Goal: Task Accomplishment & Management: Use online tool/utility

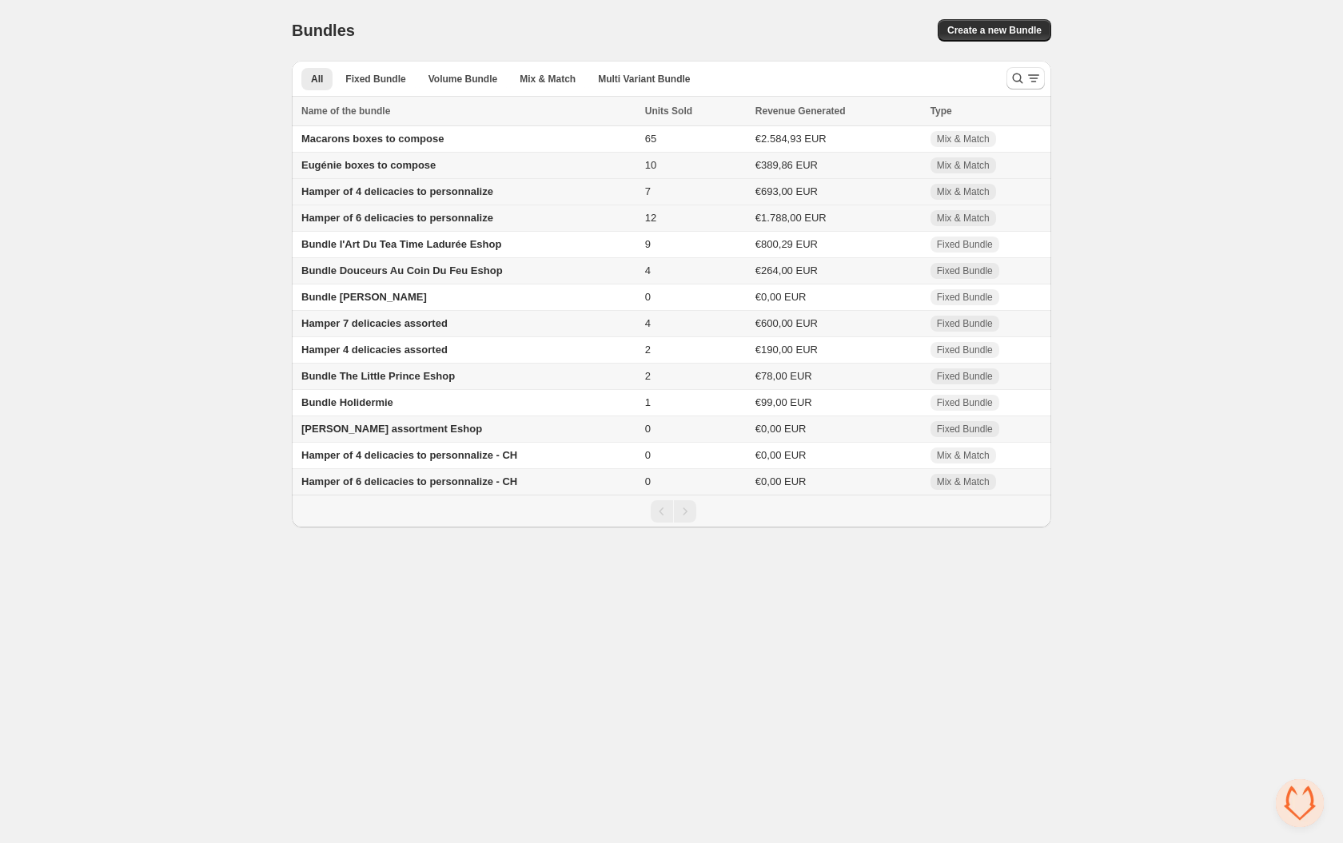
click at [374, 193] on span "Hamper of 4 delicacies to personnalize" at bounding box center [397, 191] width 192 height 12
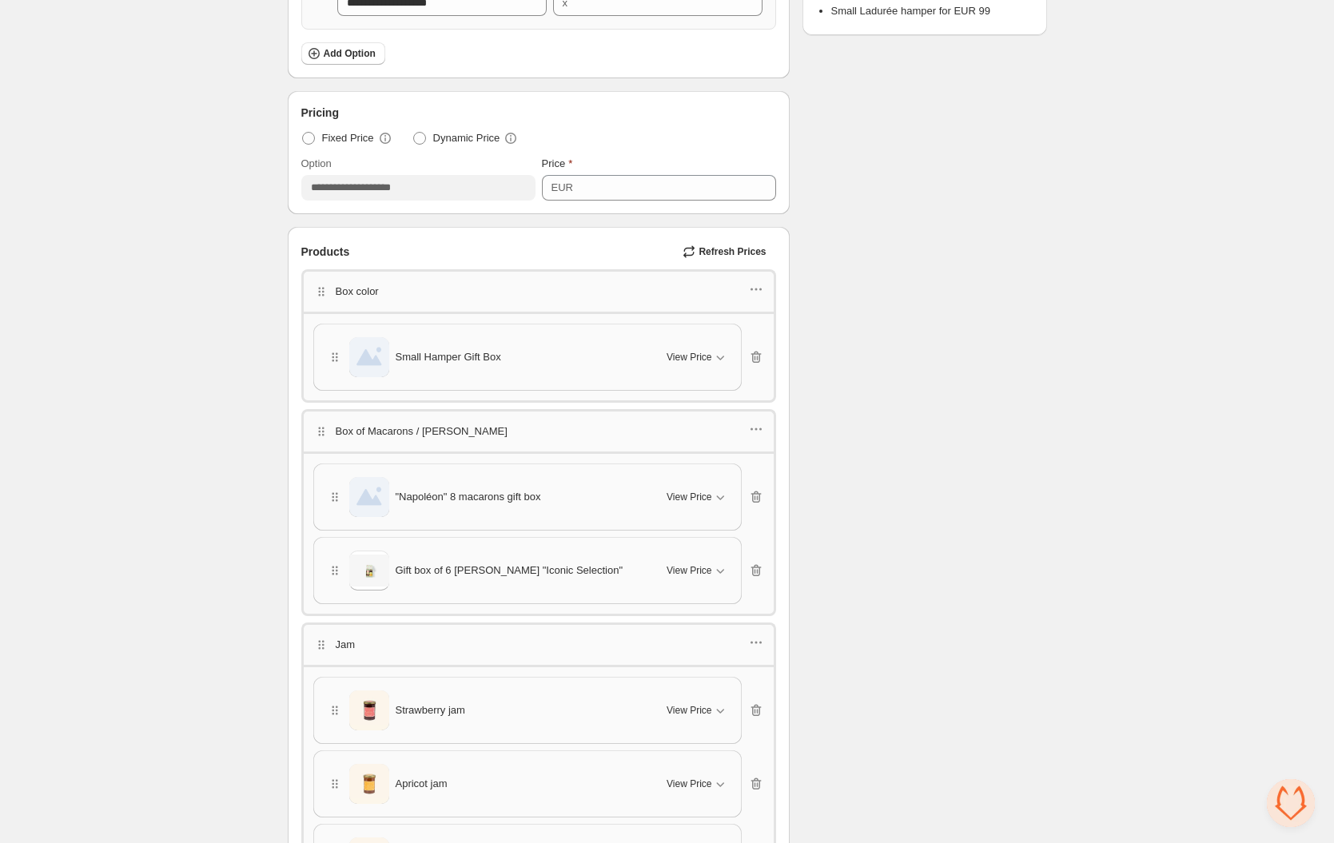
scroll to position [641, 0]
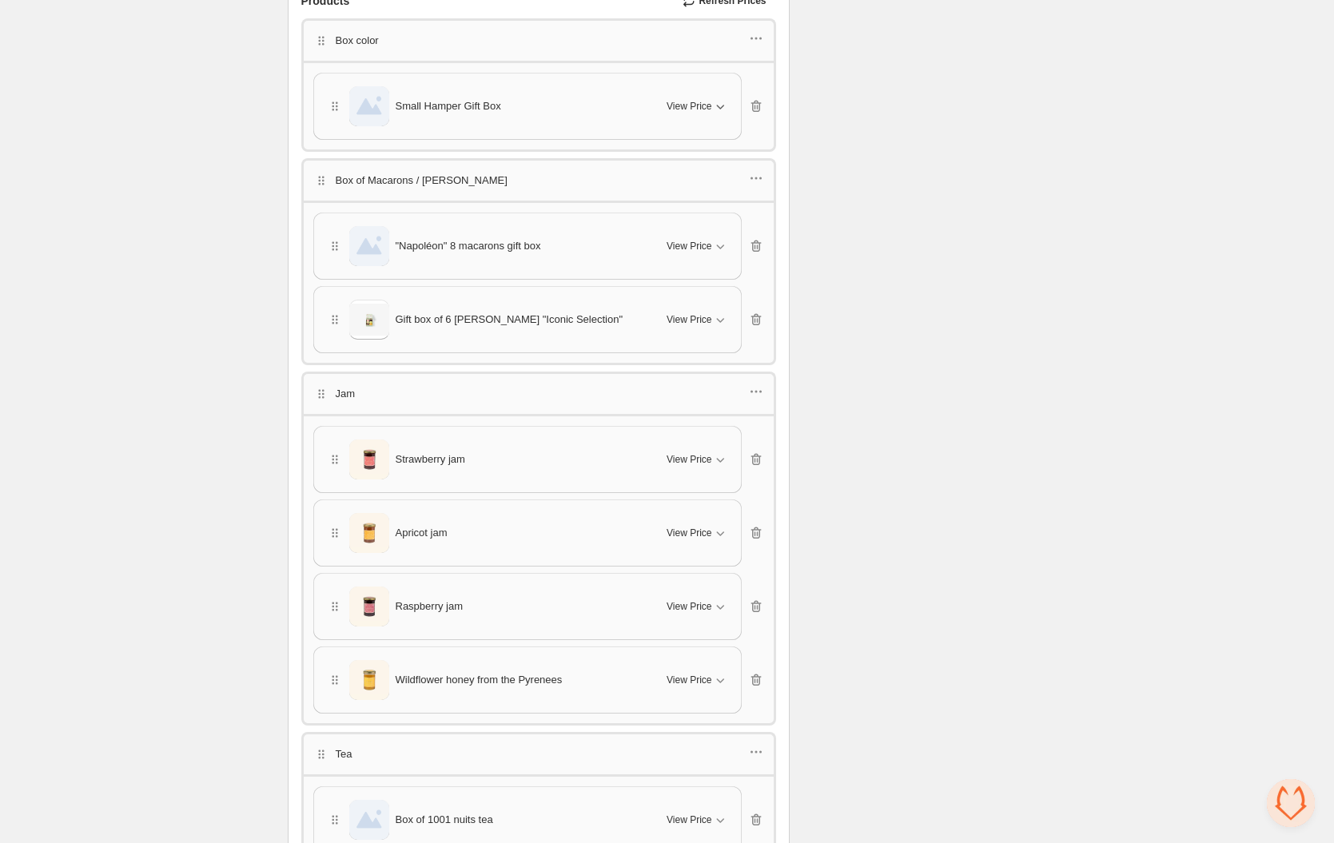
click at [710, 100] on span "View Price" at bounding box center [689, 106] width 45 height 13
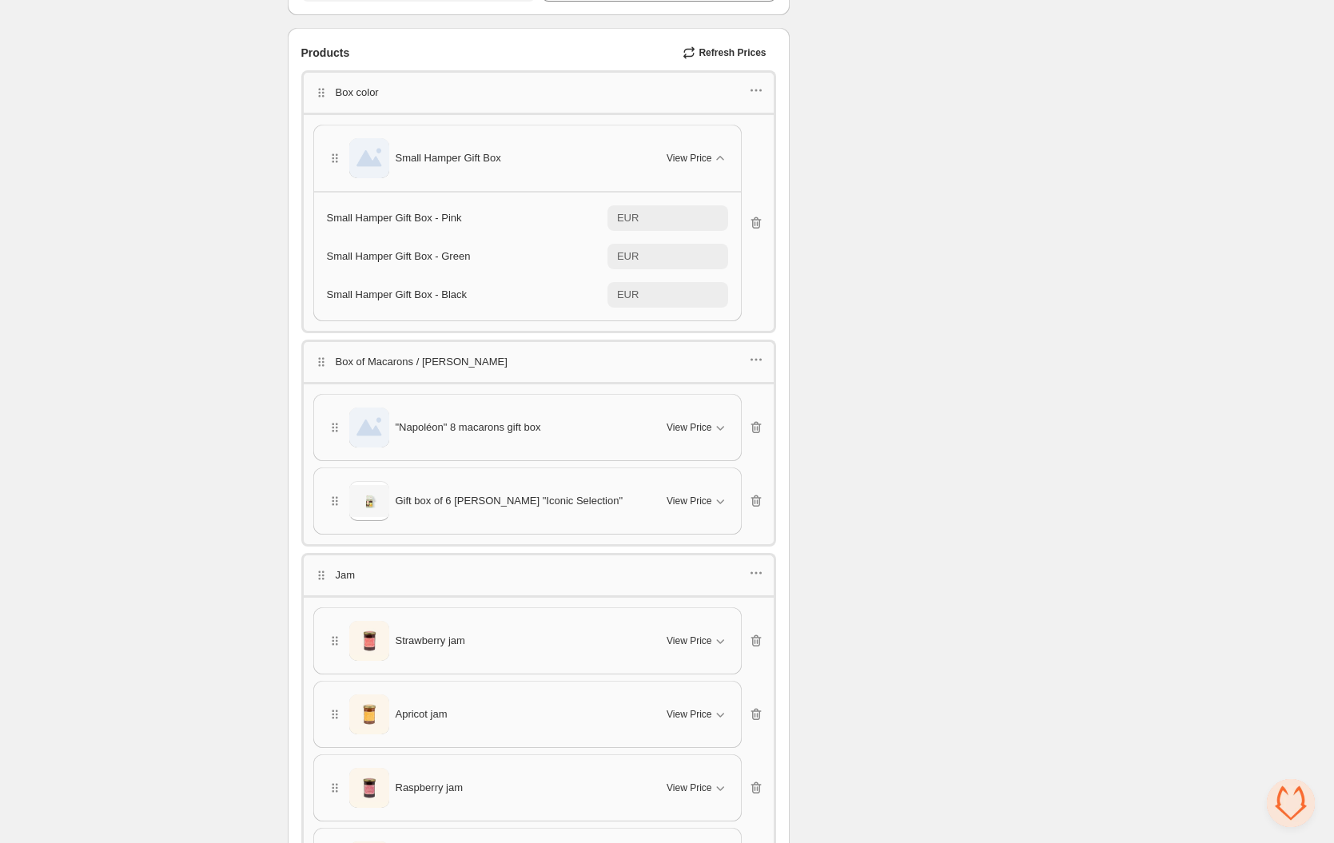
scroll to position [586, 0]
click at [741, 58] on span "Refresh Prices" at bounding box center [731, 56] width 67 height 13
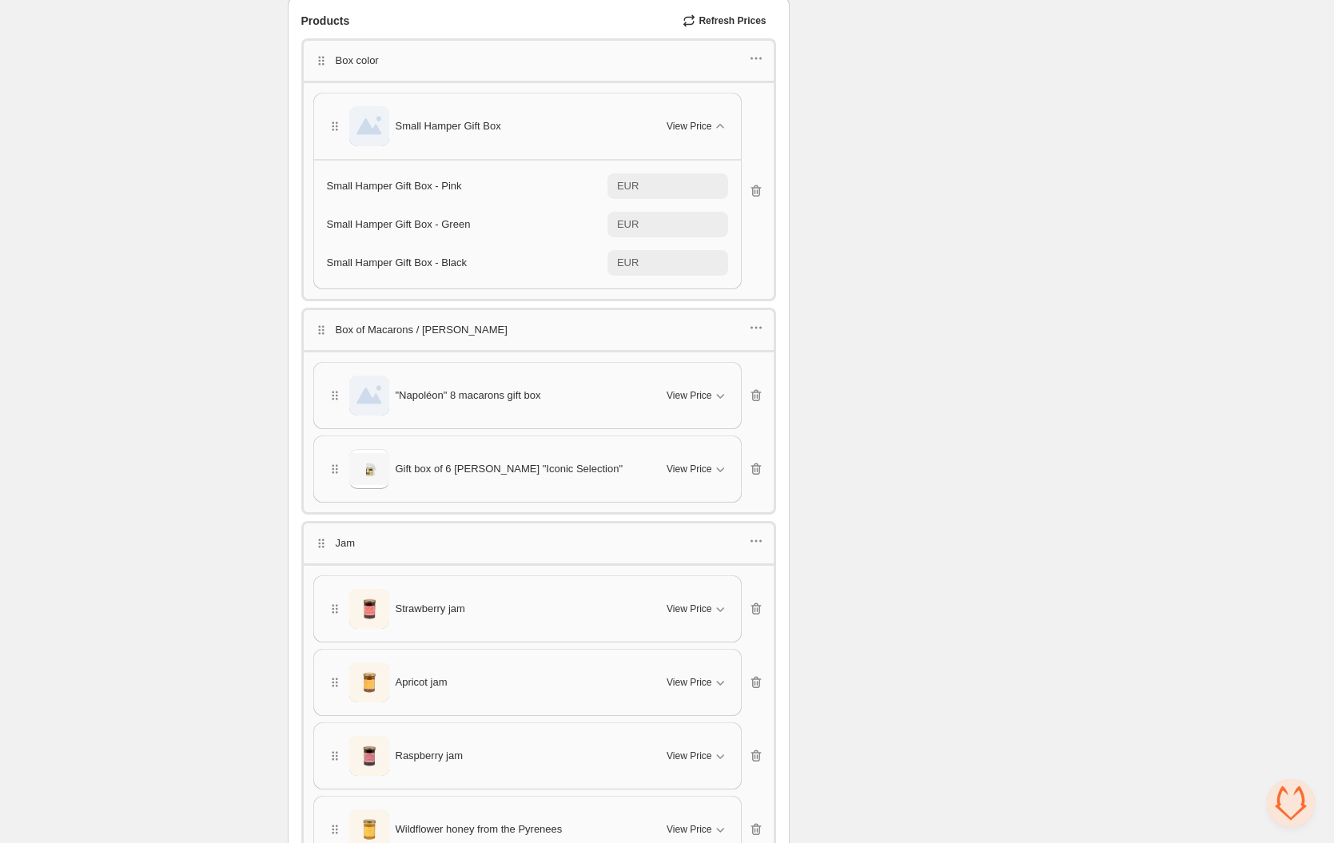
scroll to position [729, 0]
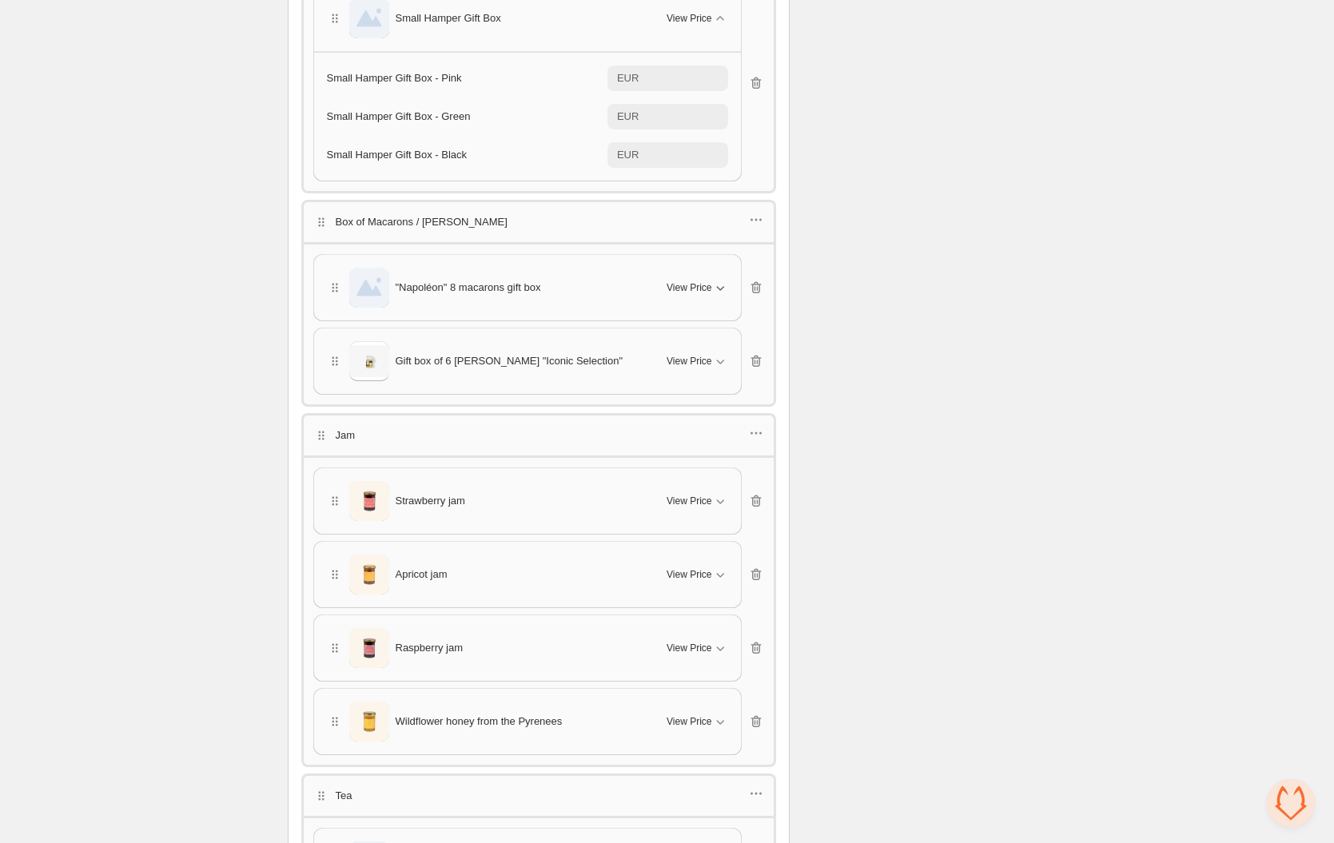
click at [703, 282] on span "View Price" at bounding box center [689, 287] width 45 height 13
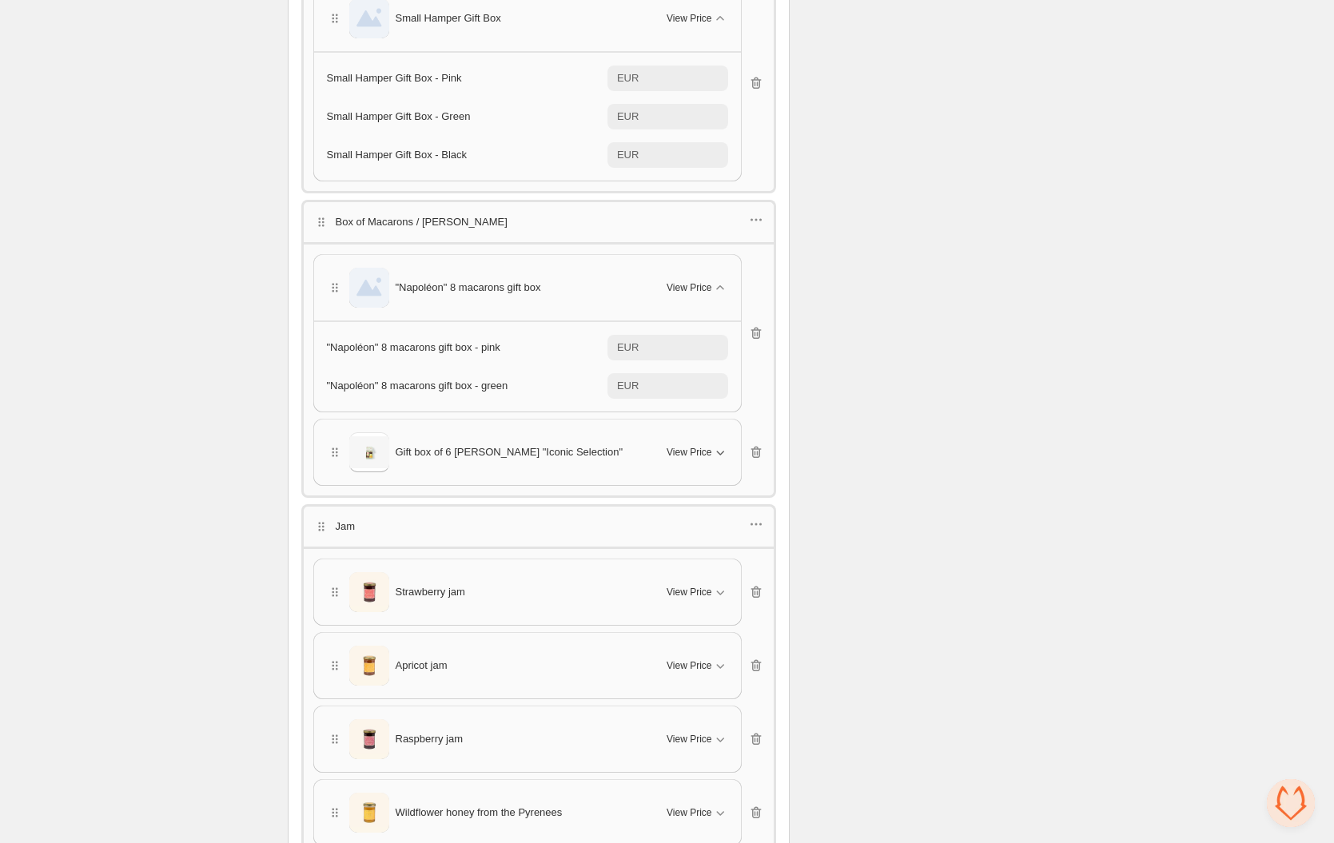
click at [698, 448] on span "View Price" at bounding box center [689, 452] width 45 height 13
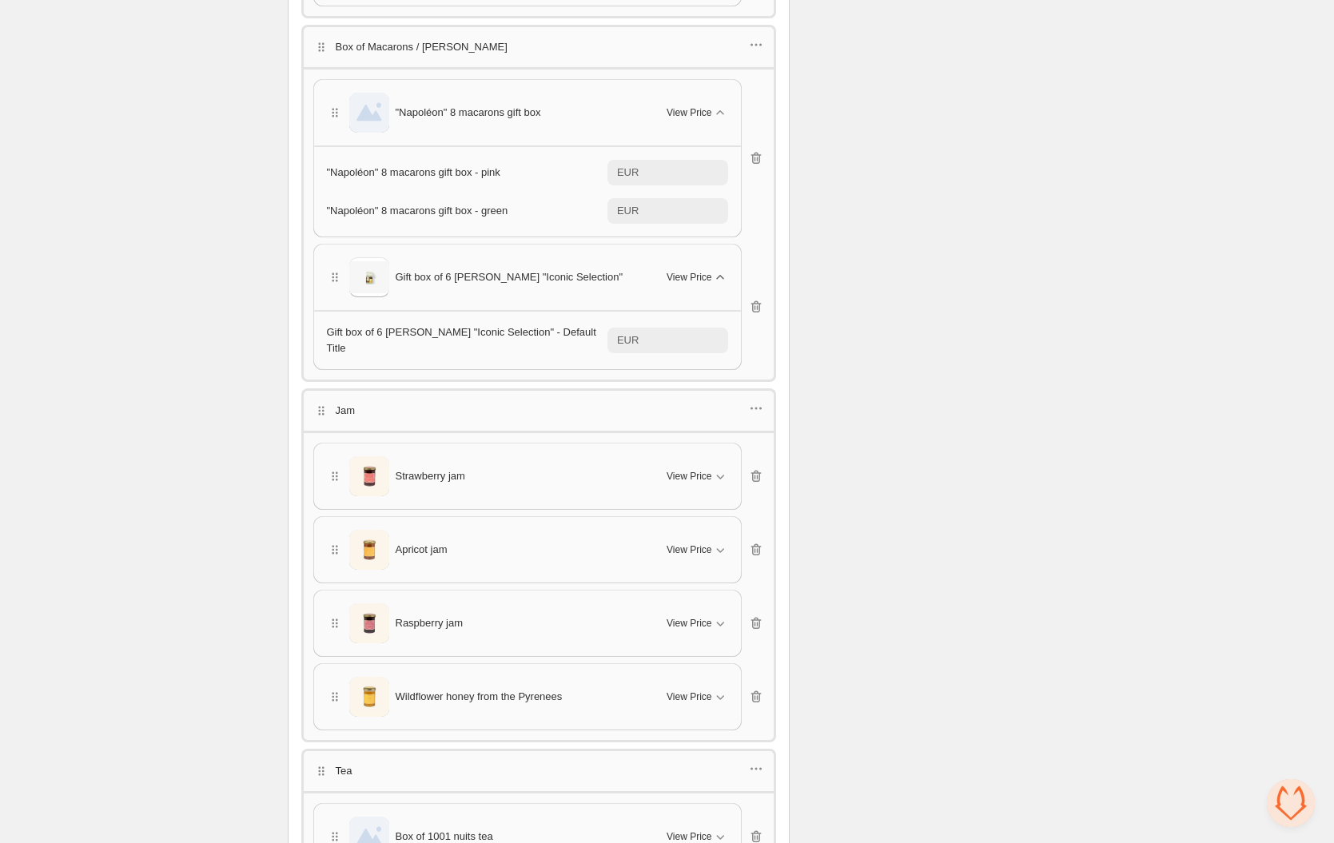
scroll to position [1023, 0]
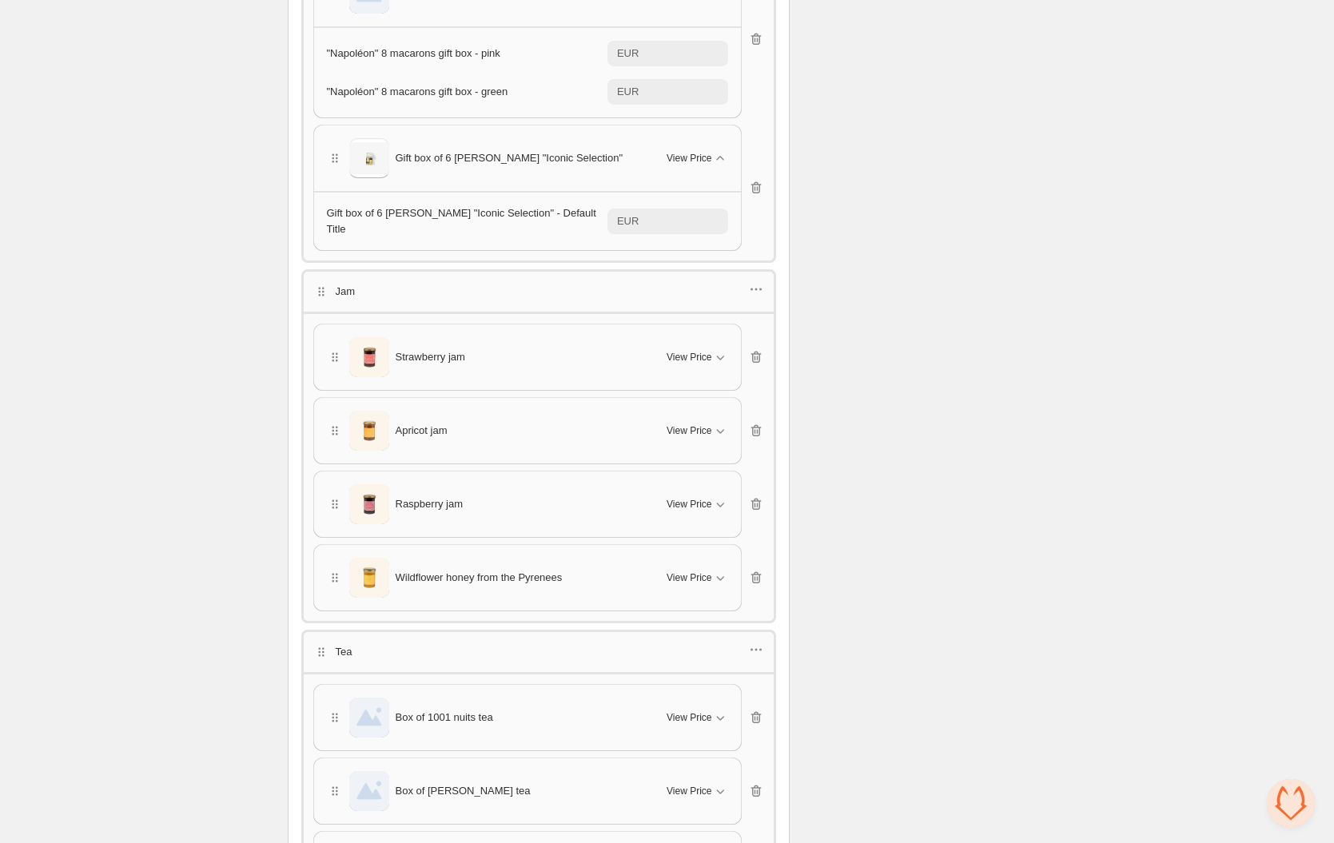
click at [703, 366] on div "Strawberry jam View Price" at bounding box center [527, 357] width 401 height 40
click at [703, 353] on span "View Price" at bounding box center [689, 357] width 45 height 13
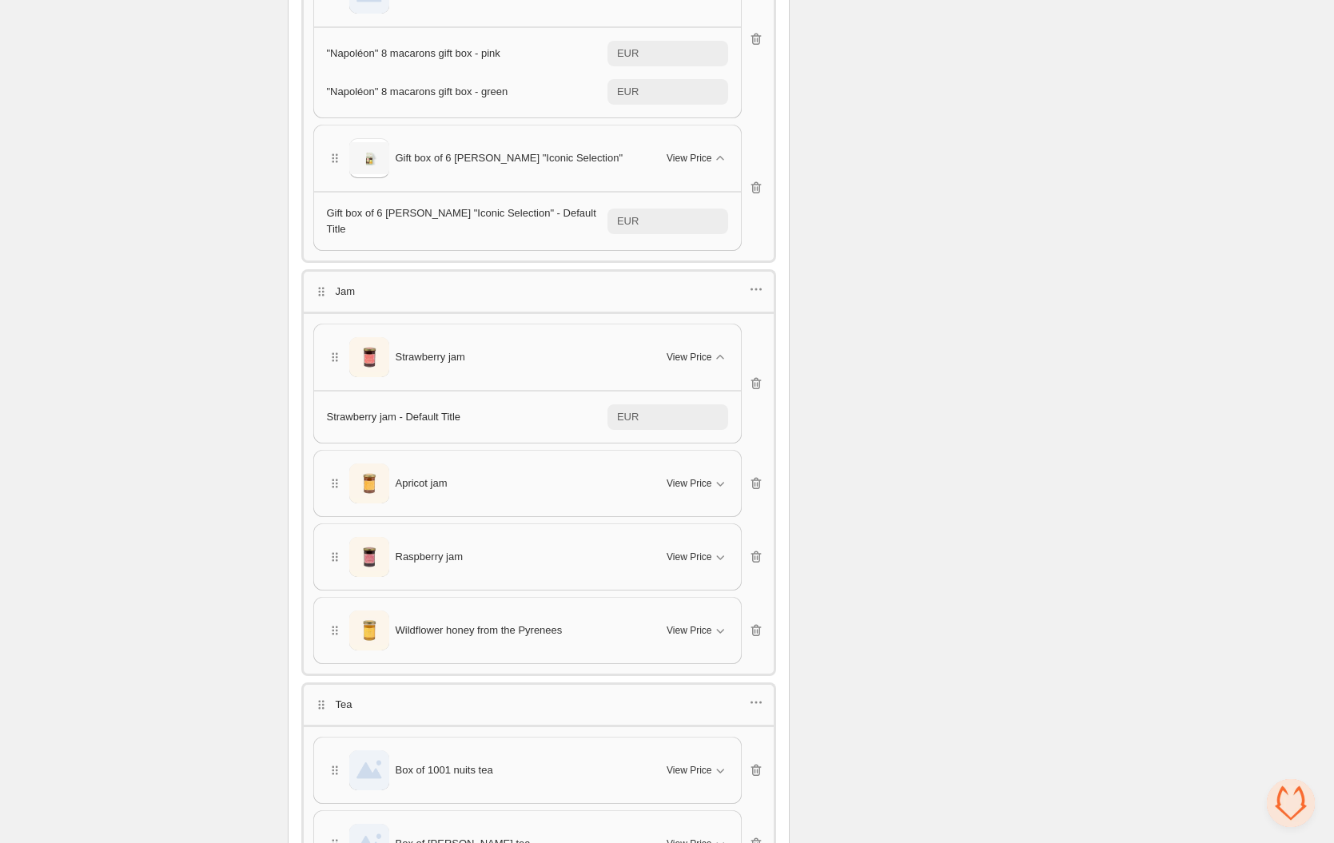
click at [699, 464] on div "Apricot jam View Price" at bounding box center [527, 484] width 401 height 40
click at [699, 477] on span "View Price" at bounding box center [689, 483] width 45 height 13
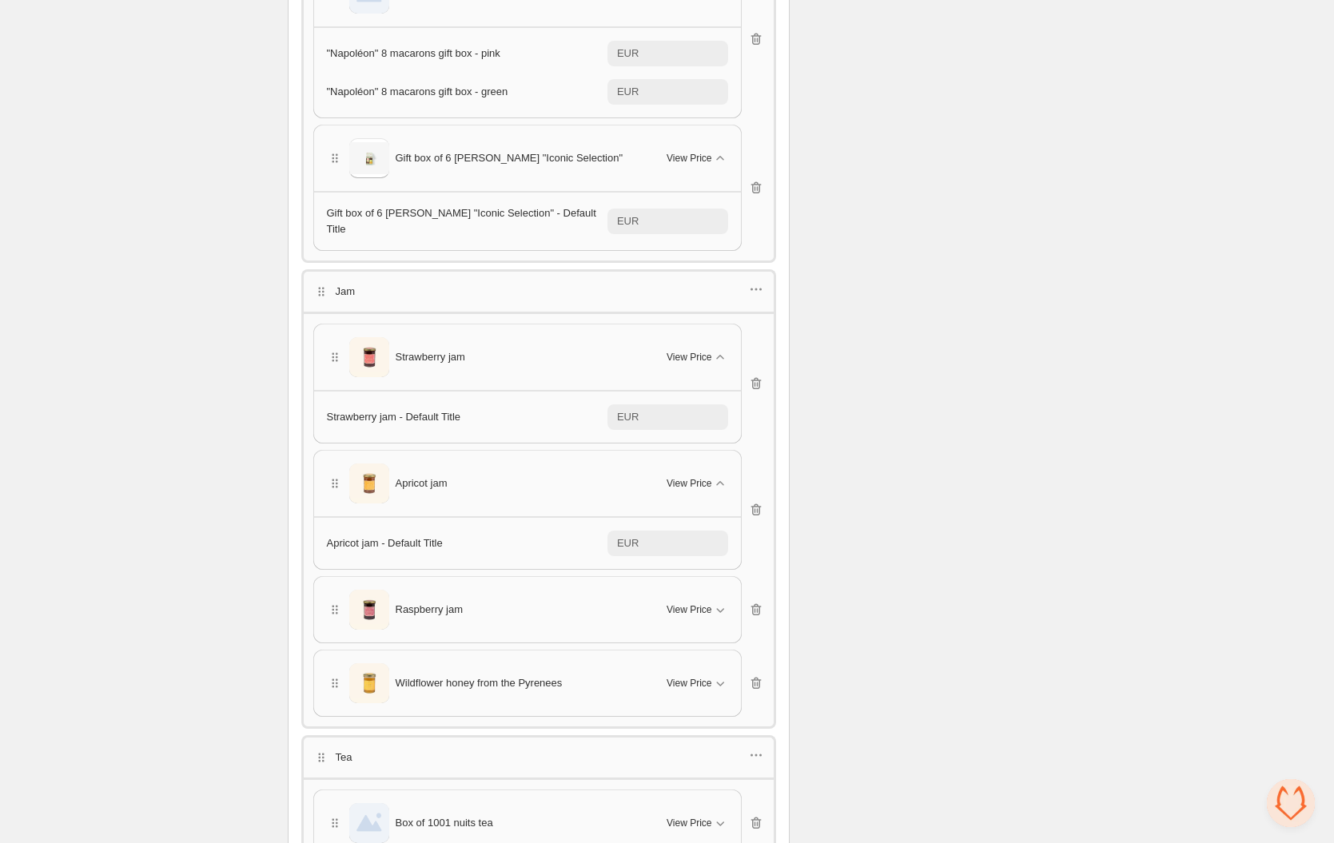
click at [694, 590] on div "Raspberry jam View Price" at bounding box center [527, 610] width 401 height 40
click at [694, 612] on button "View Price" at bounding box center [697, 610] width 80 height 26
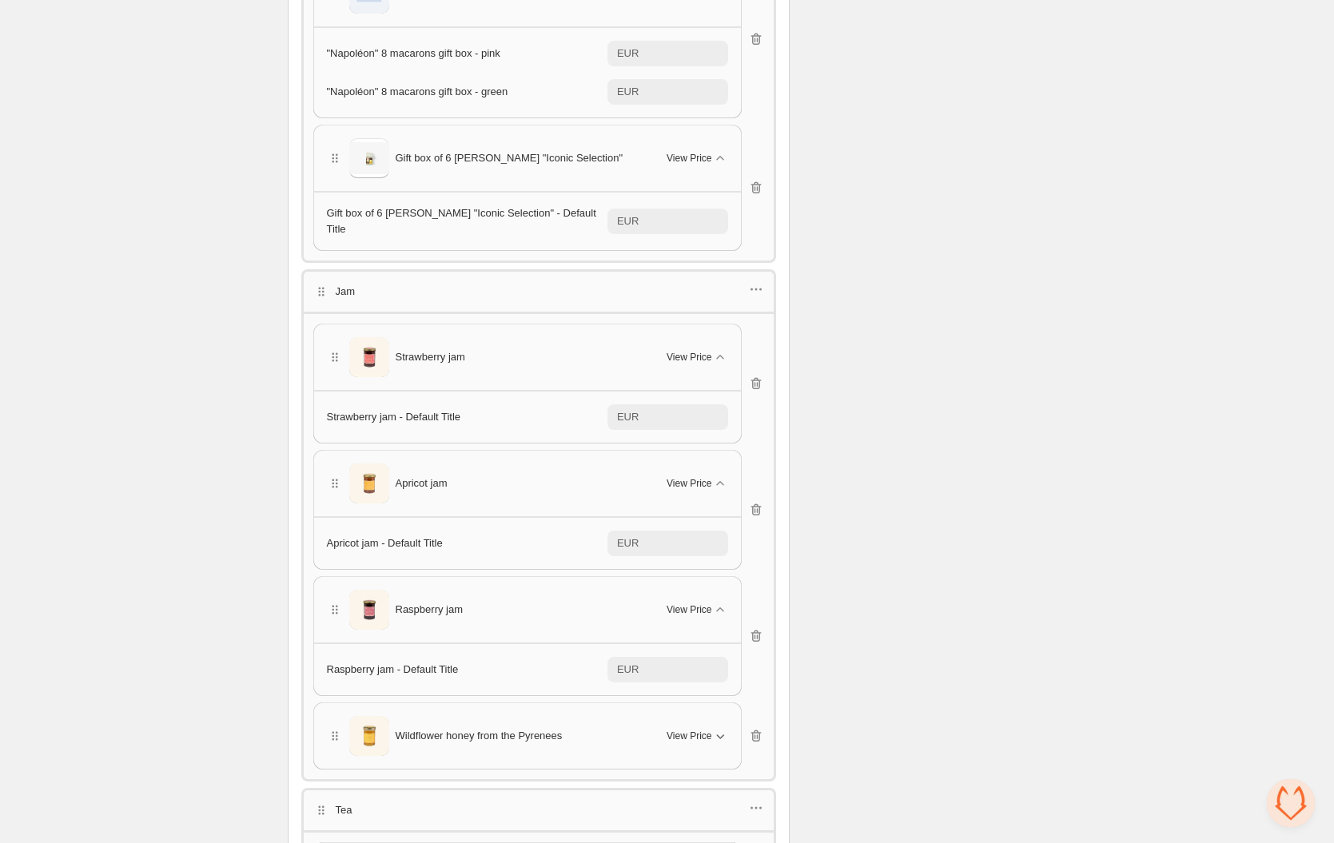
click at [690, 723] on button "View Price" at bounding box center [697, 736] width 80 height 26
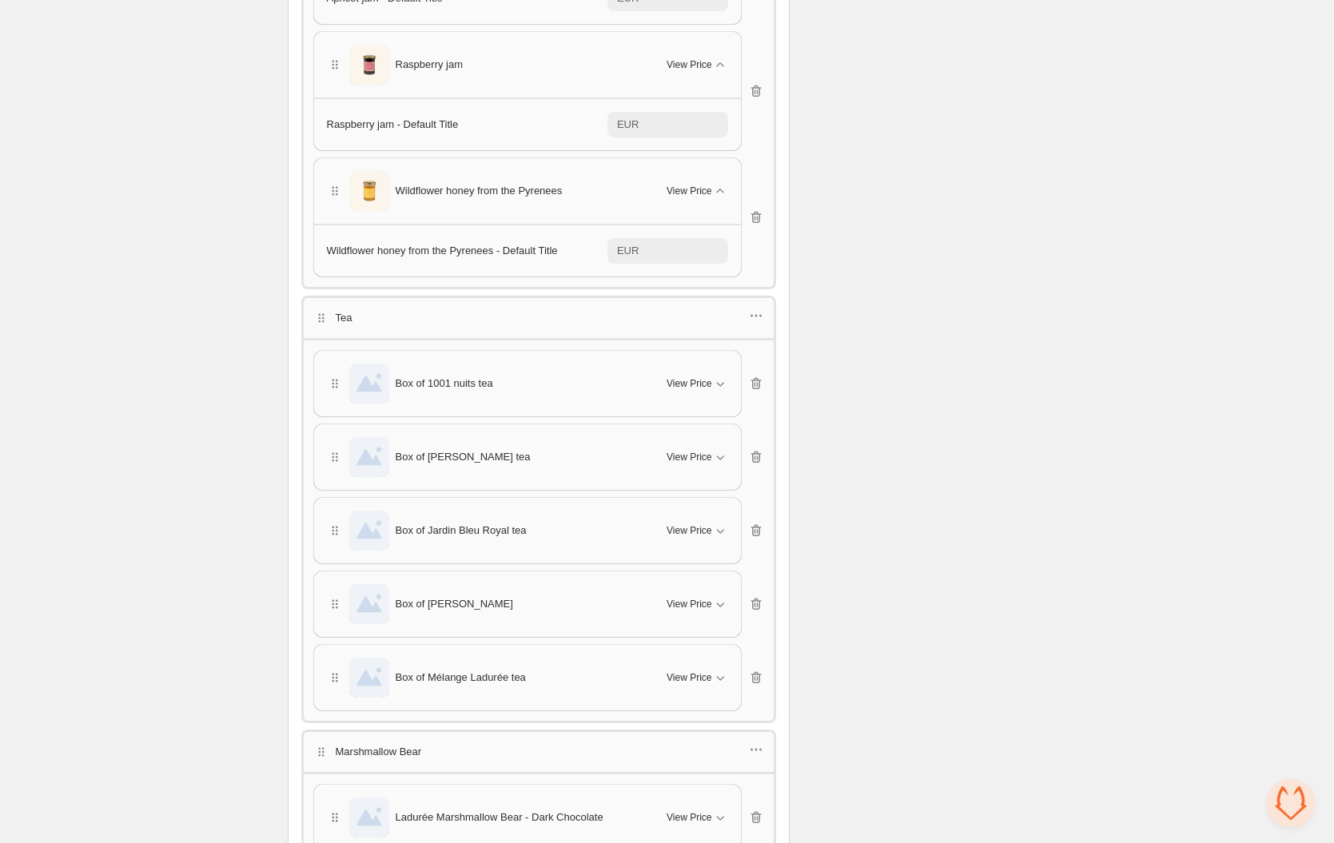
scroll to position [1602, 0]
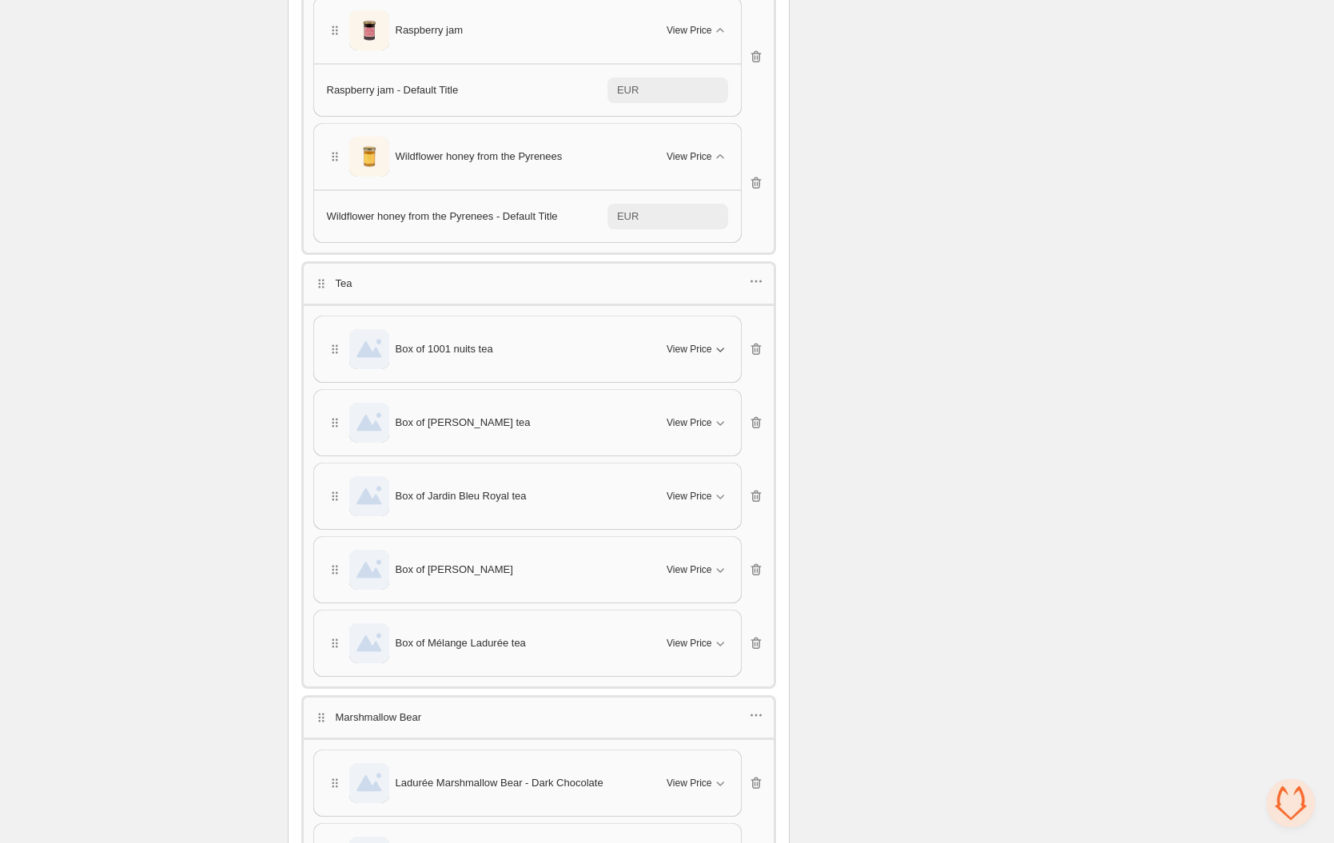
click at [704, 344] on span "View Price" at bounding box center [689, 349] width 45 height 13
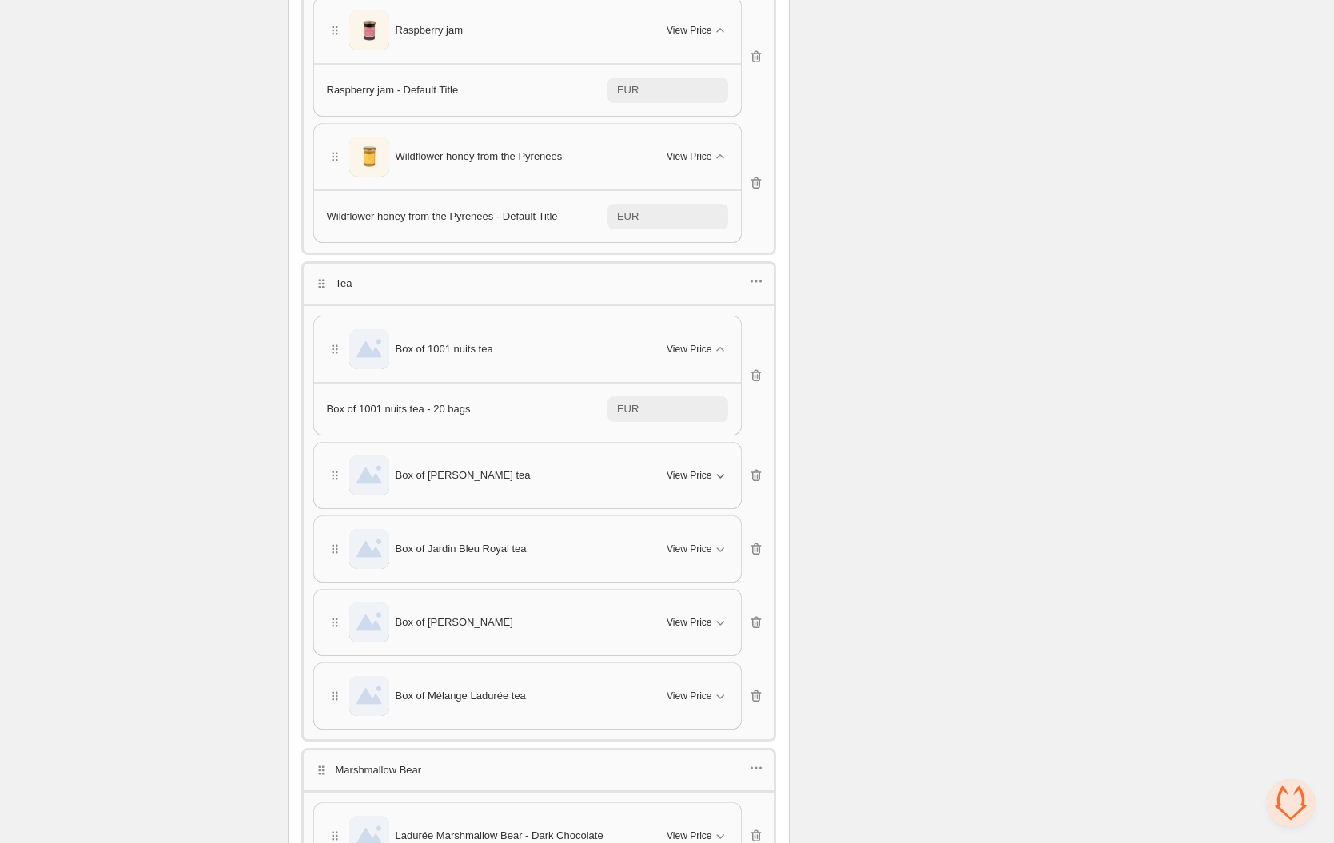
click at [688, 469] on span "View Price" at bounding box center [689, 475] width 45 height 13
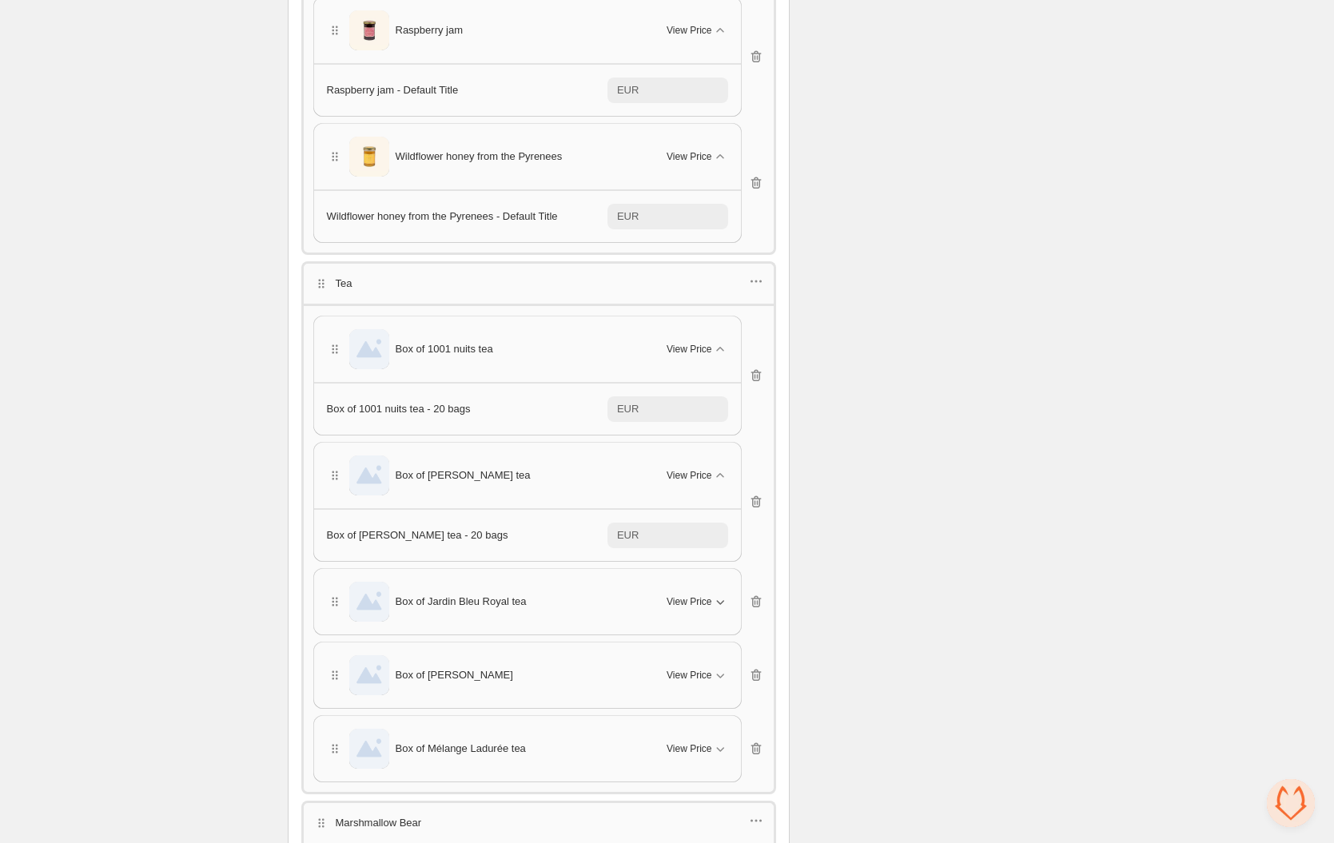
click at [688, 595] on span "View Price" at bounding box center [689, 601] width 45 height 13
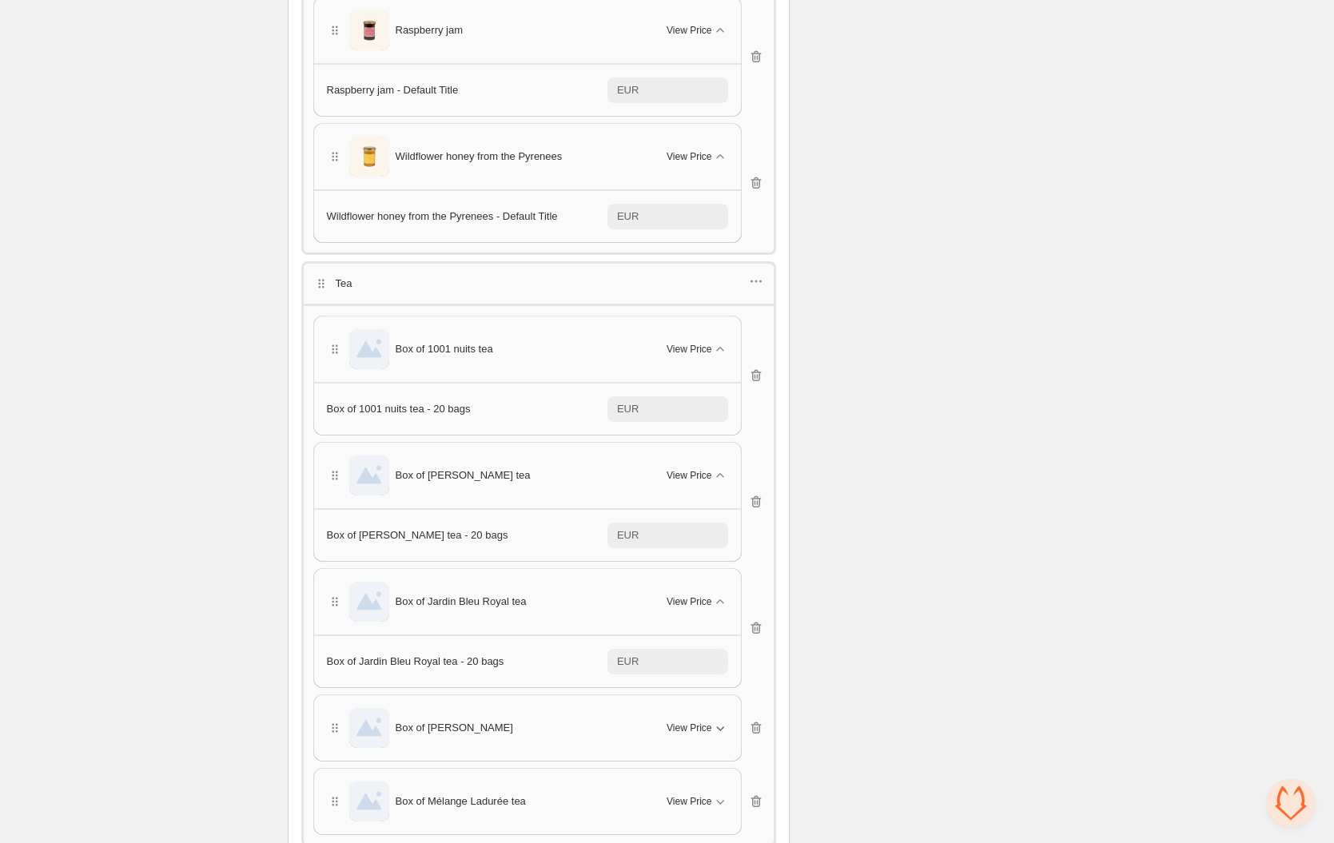
click at [688, 722] on span "View Price" at bounding box center [689, 728] width 45 height 13
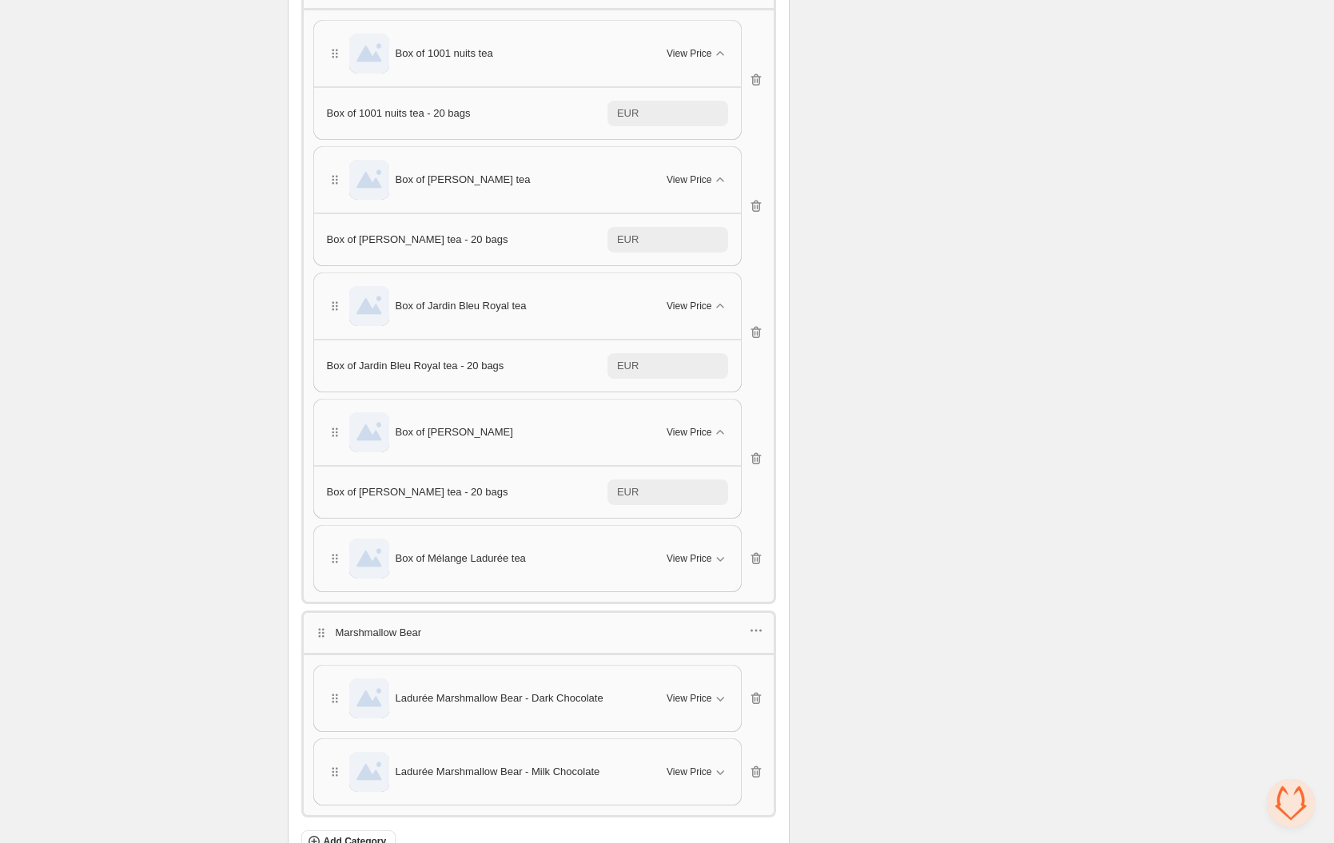
scroll to position [1921, 0]
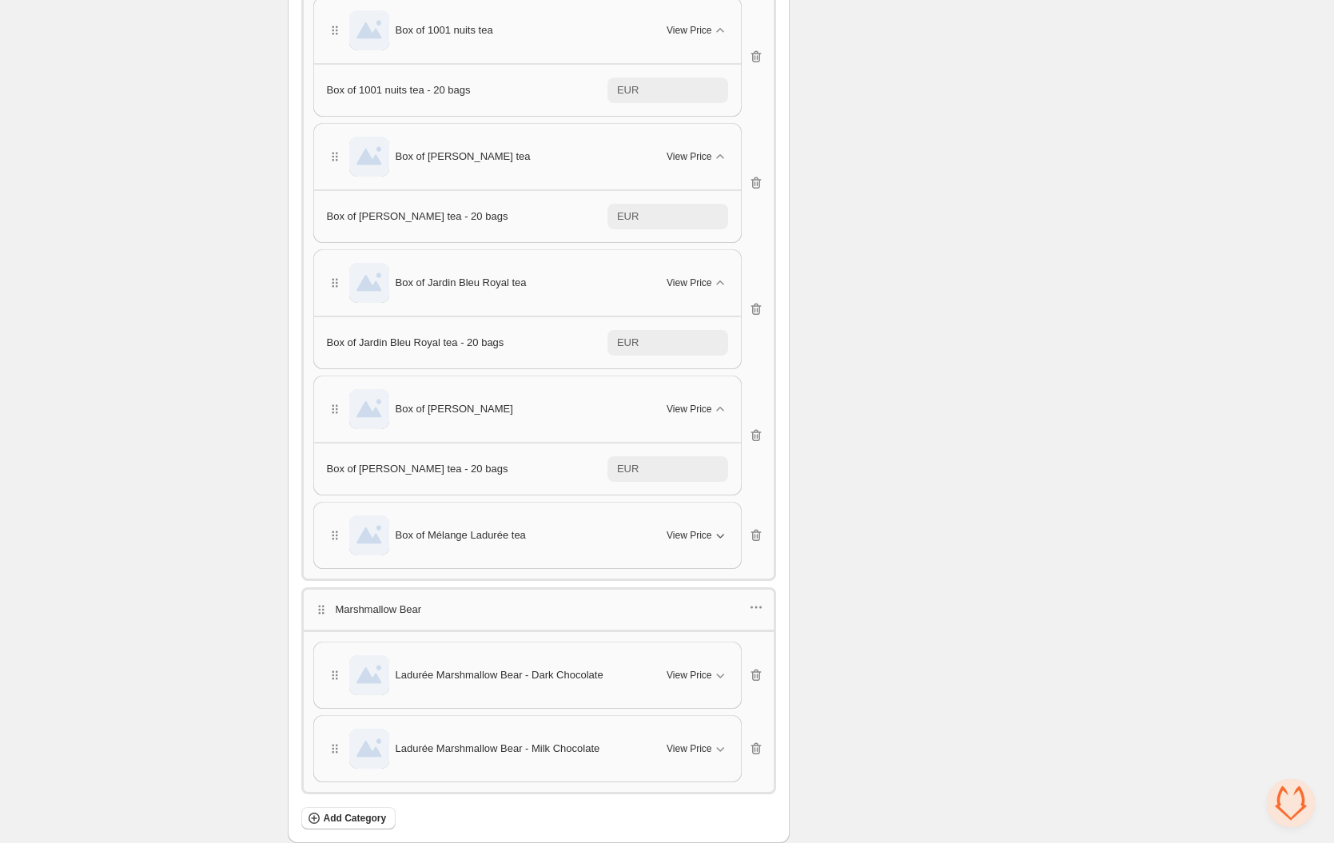
click at [701, 529] on span "View Price" at bounding box center [689, 535] width 45 height 13
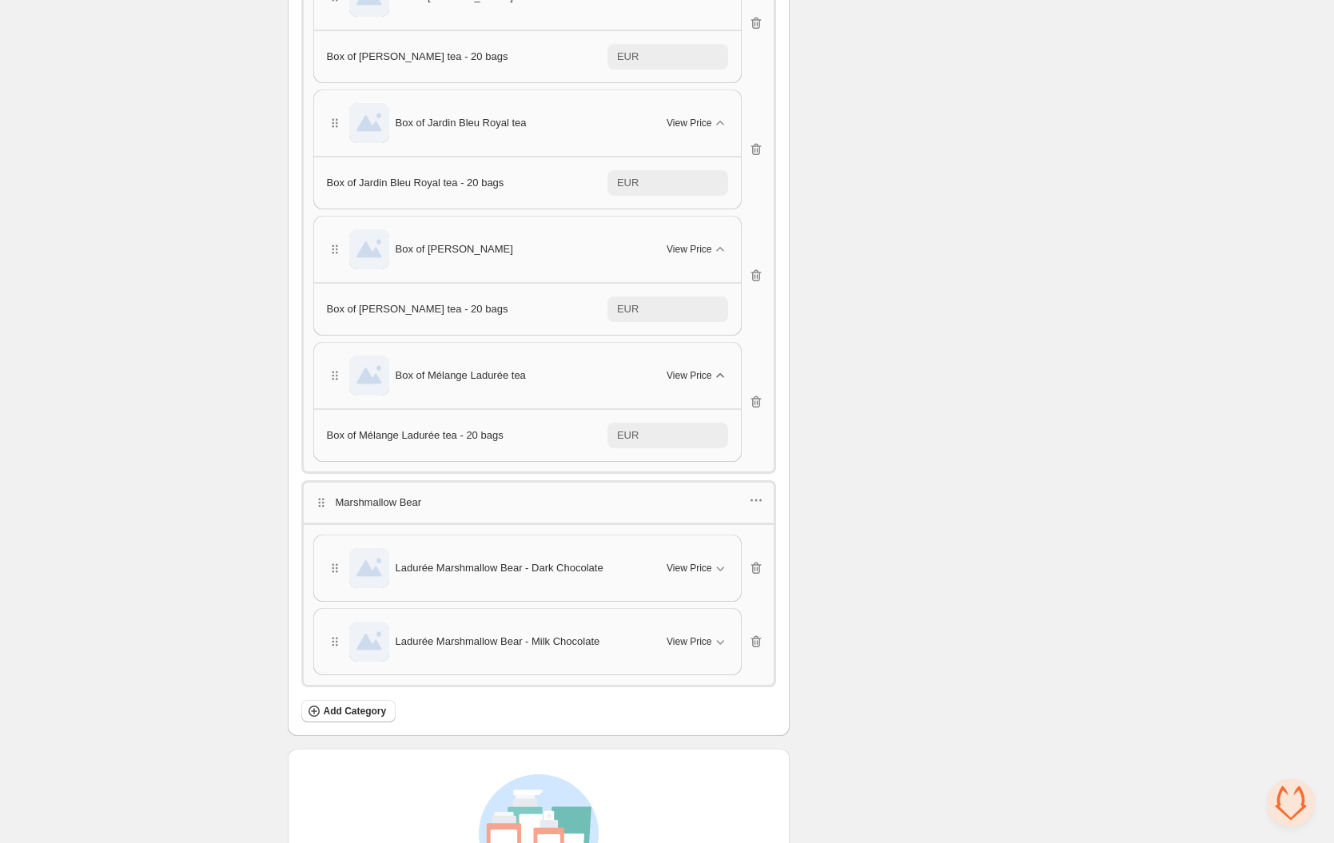
scroll to position [2161, 0]
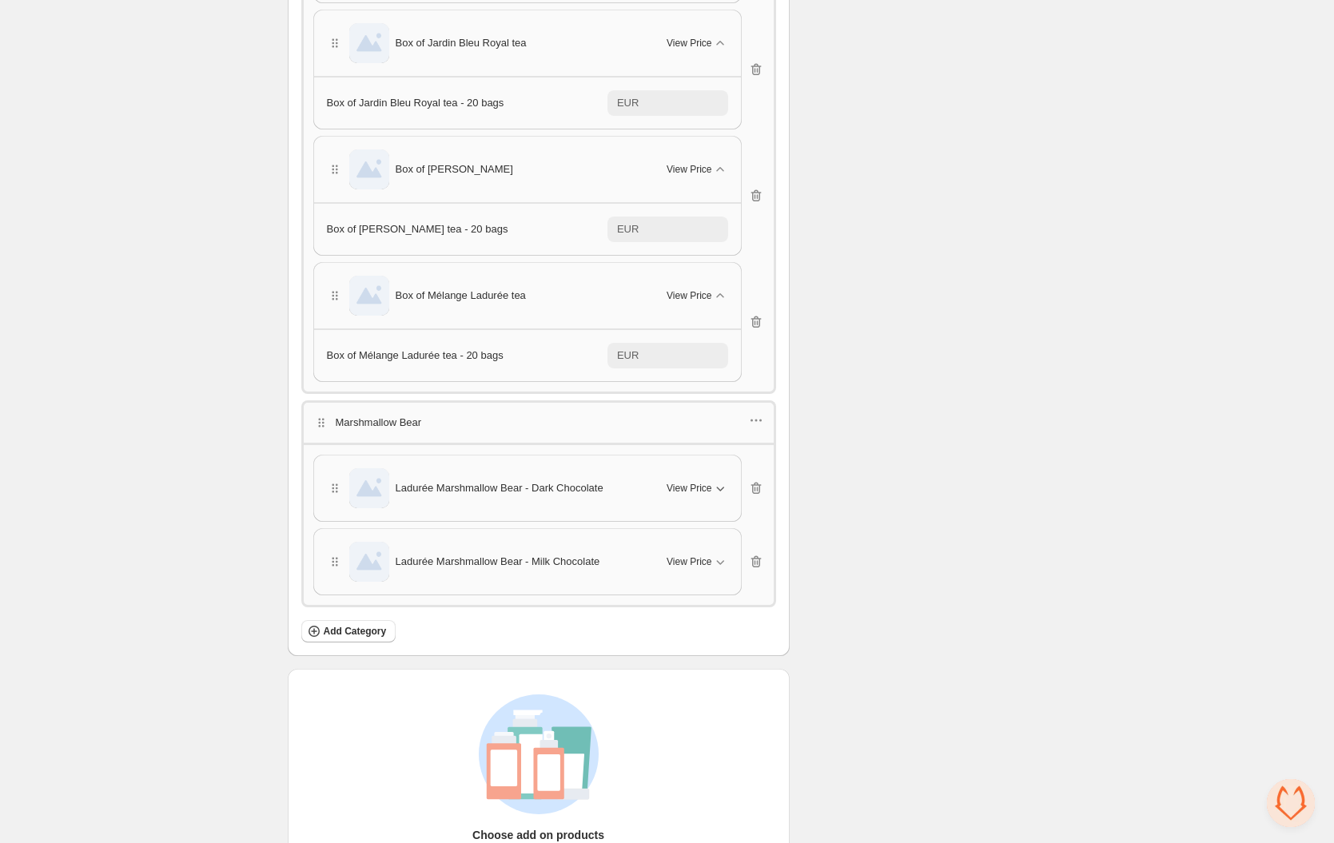
click at [703, 476] on button "View Price" at bounding box center [697, 489] width 80 height 26
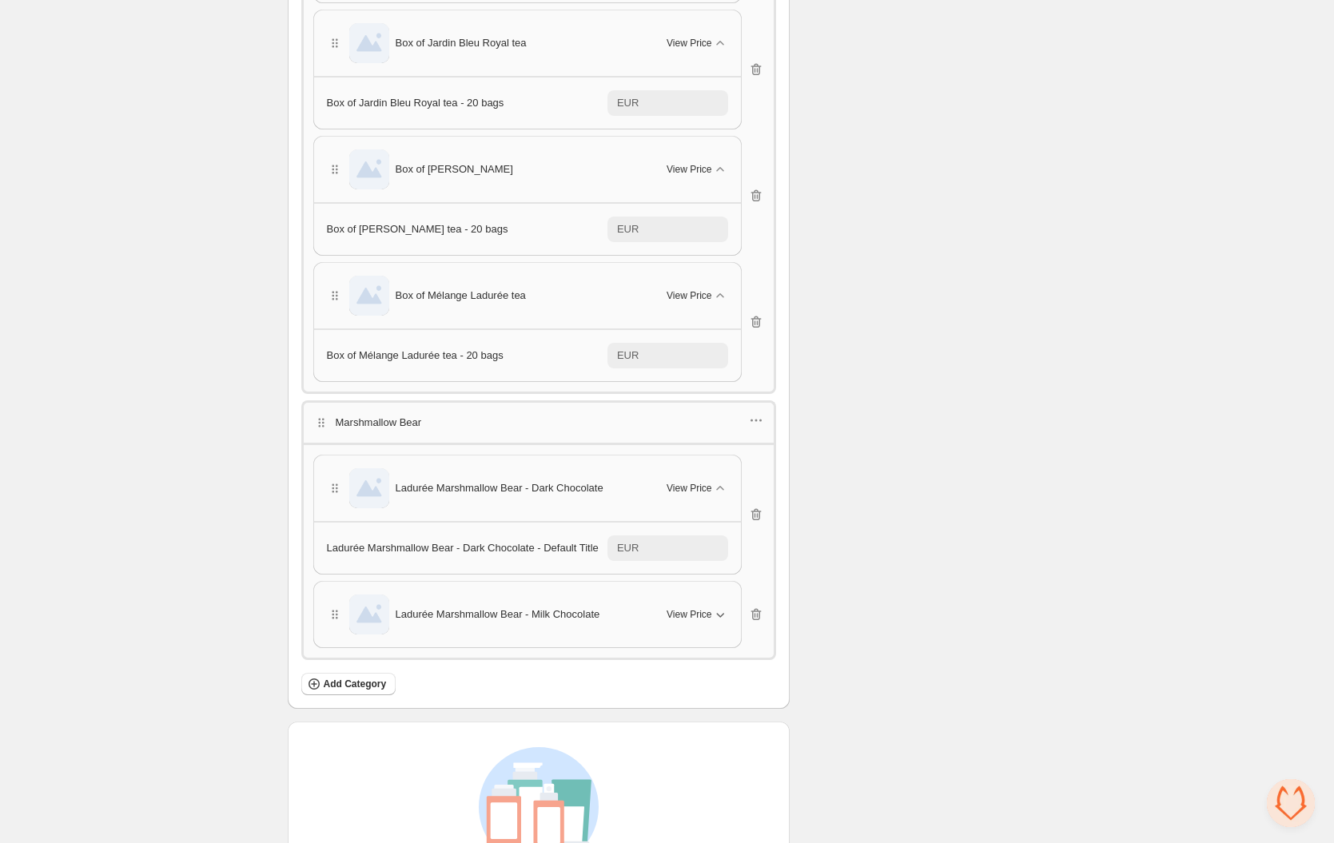
click at [690, 602] on button "View Price" at bounding box center [697, 615] width 80 height 26
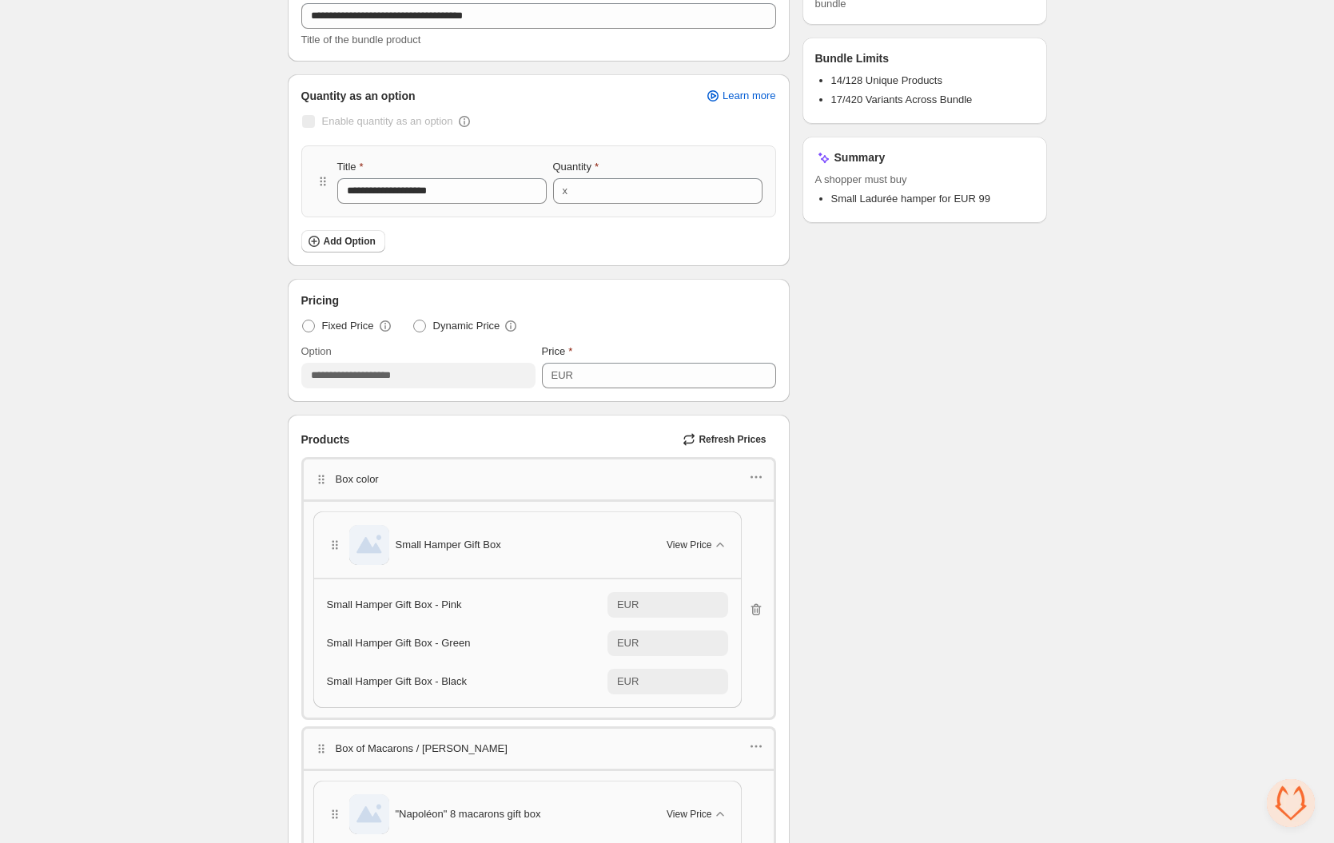
scroll to position [0, 0]
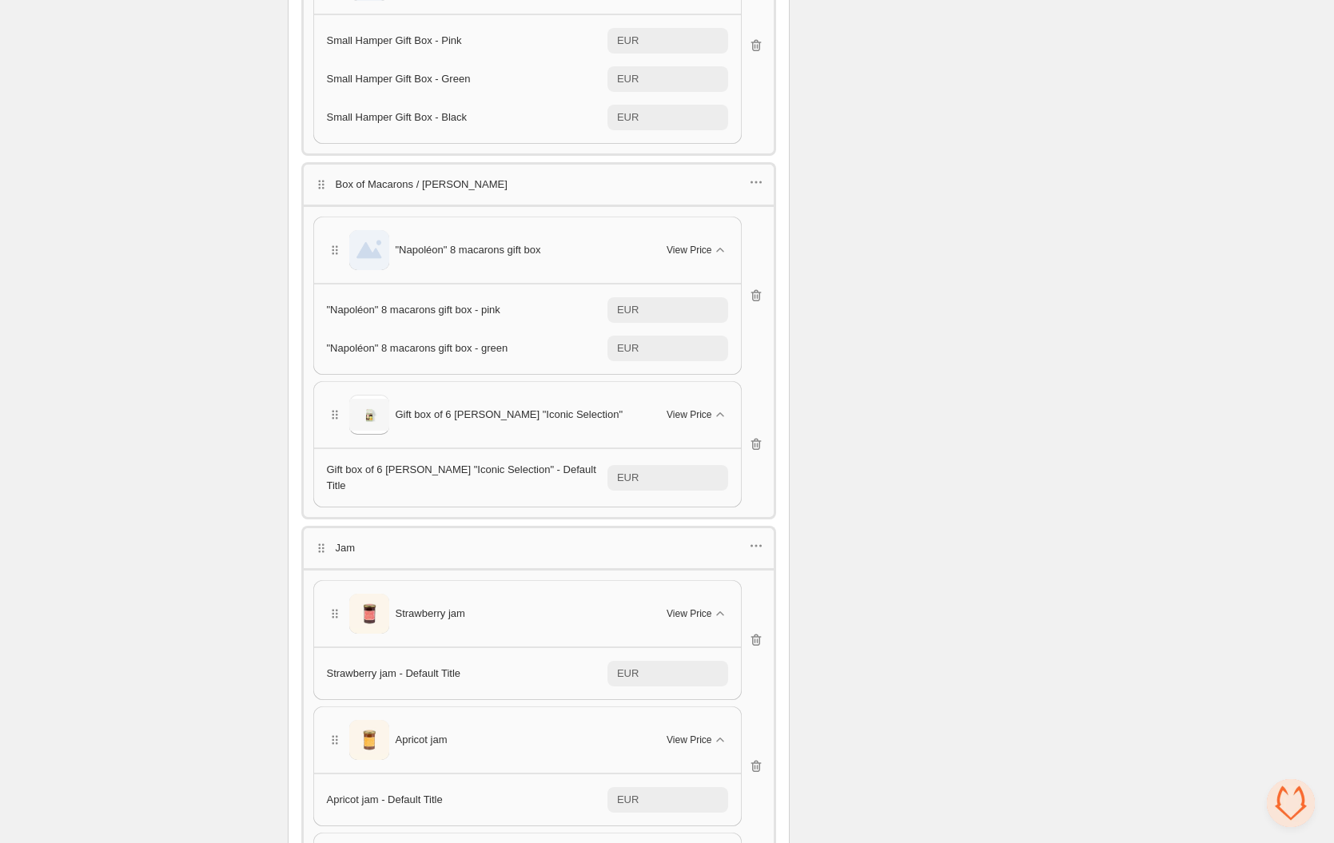
scroll to position [770, 0]
click at [755, 170] on icon "button" at bounding box center [756, 178] width 16 height 16
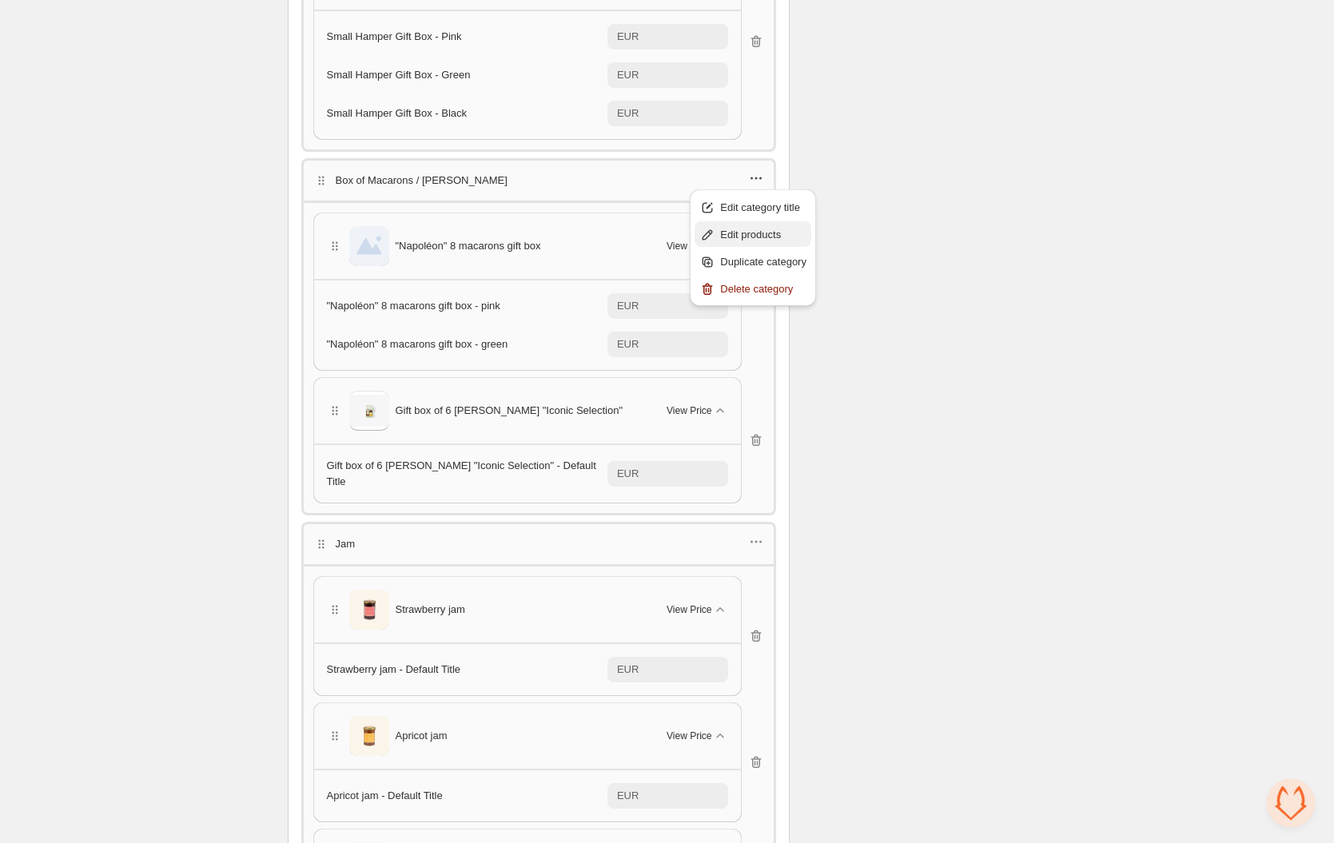
click at [738, 227] on span "Edit products" at bounding box center [763, 235] width 86 height 16
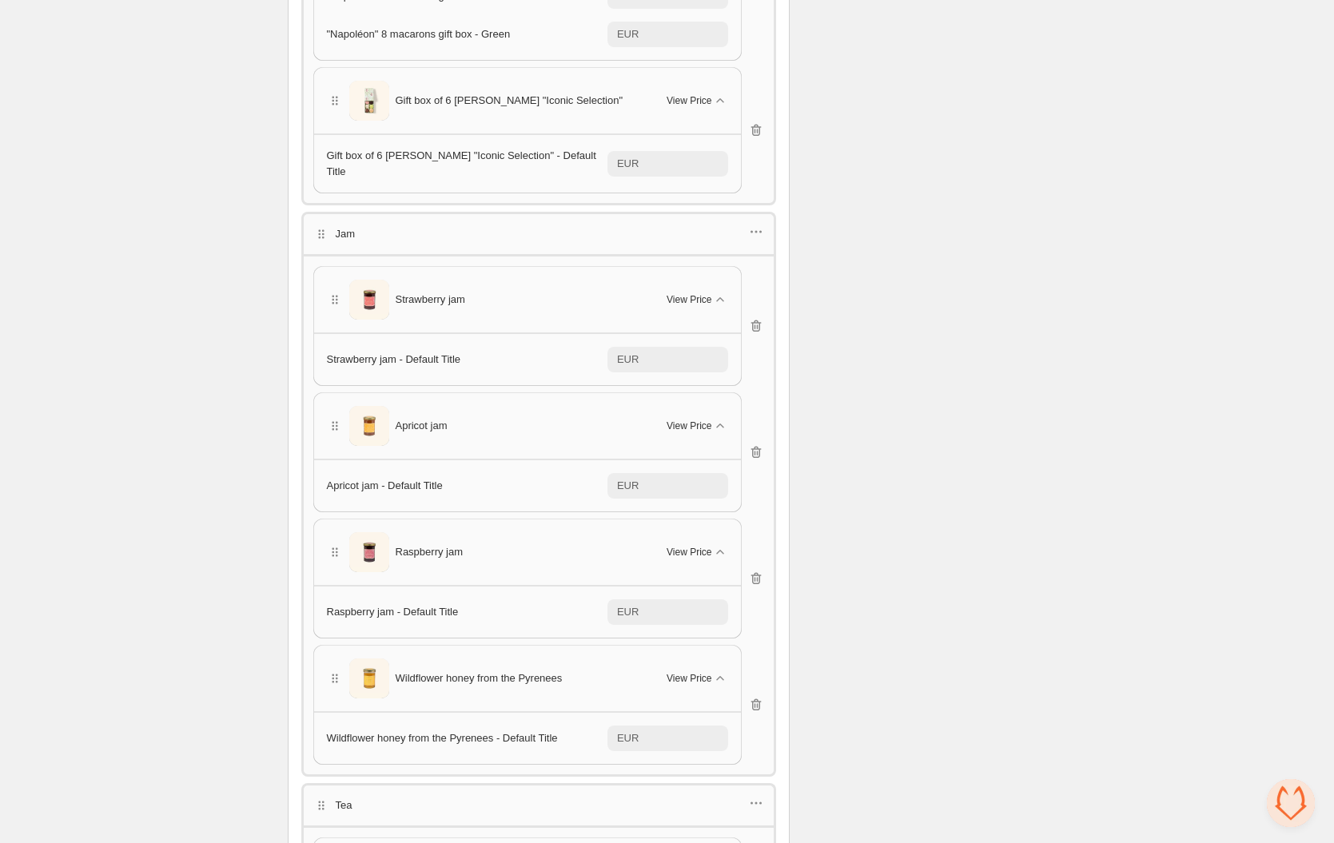
scroll to position [1104, 0]
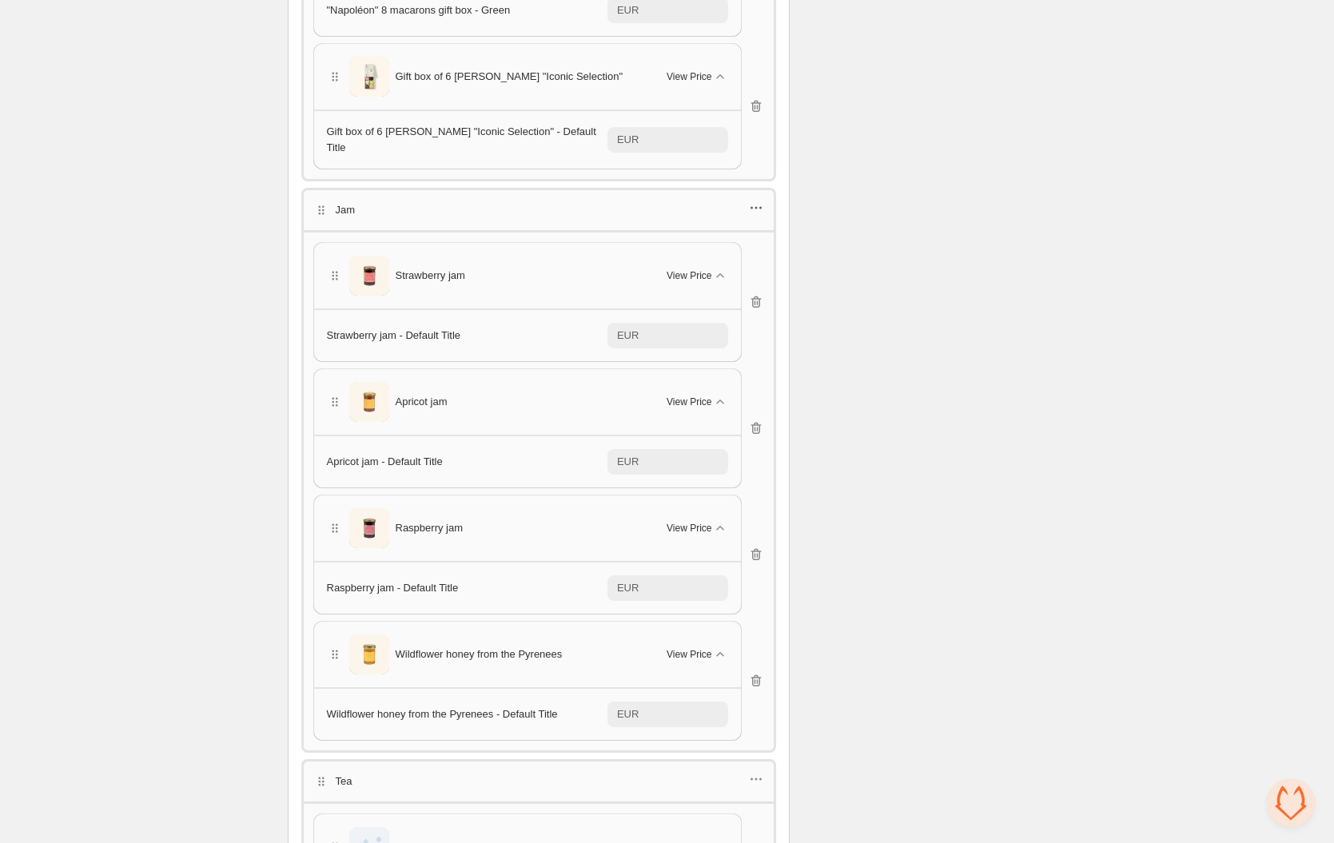
click at [757, 201] on icon "button" at bounding box center [756, 208] width 16 height 16
click at [892, 154] on div "Checklist Status Success Active To change the bundle's status, please do so on …" at bounding box center [924, 528] width 245 height 3106
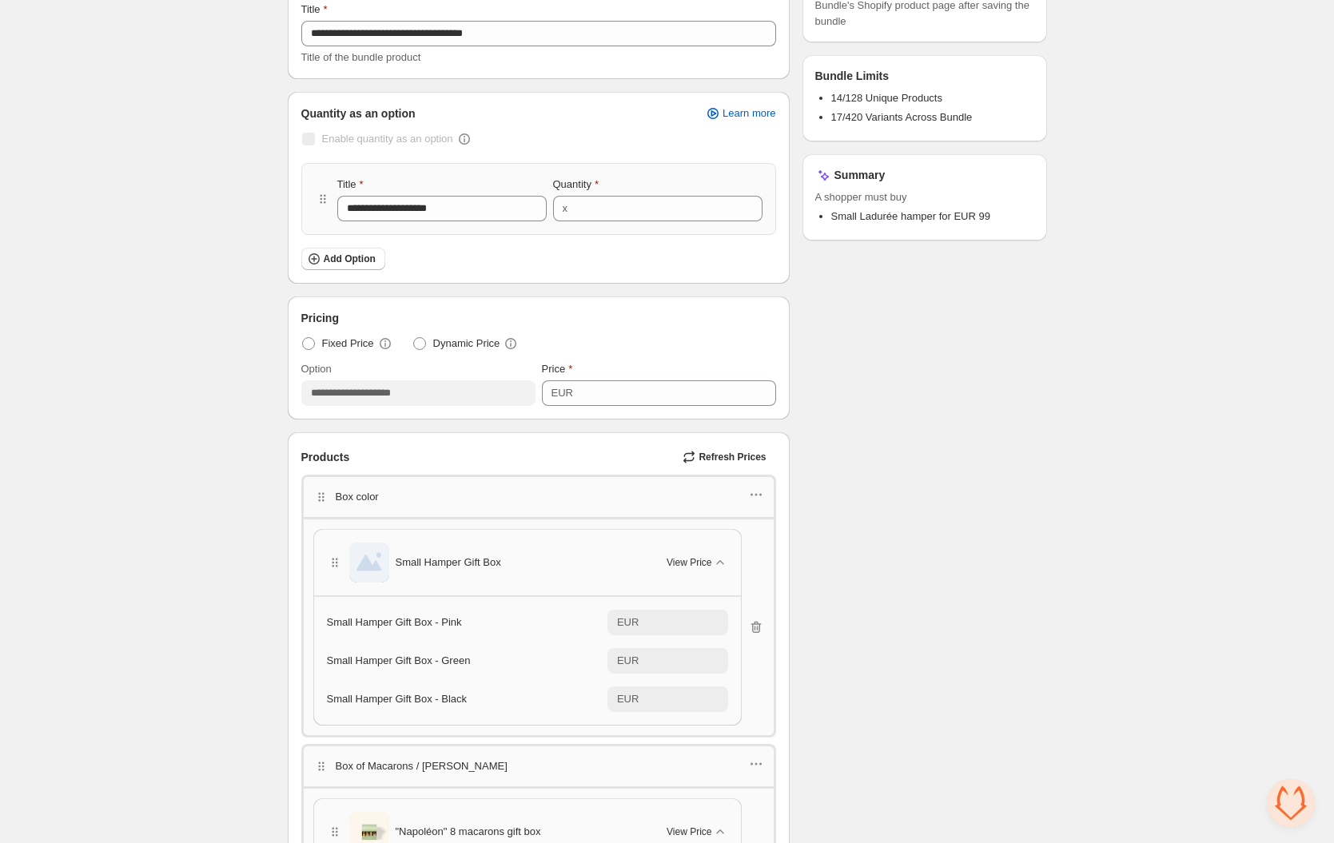
scroll to position [0, 0]
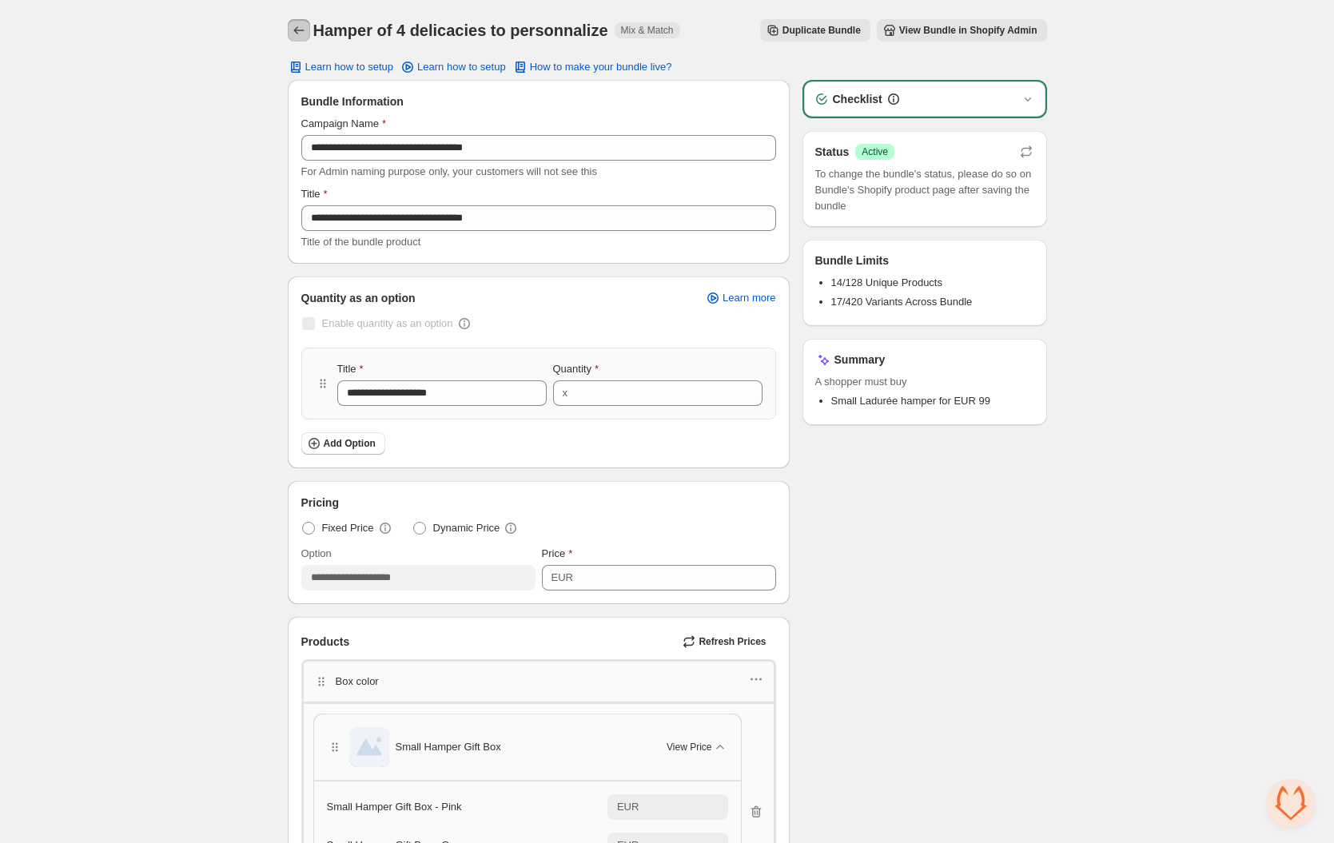
click at [304, 28] on icon "Back" at bounding box center [299, 30] width 16 height 16
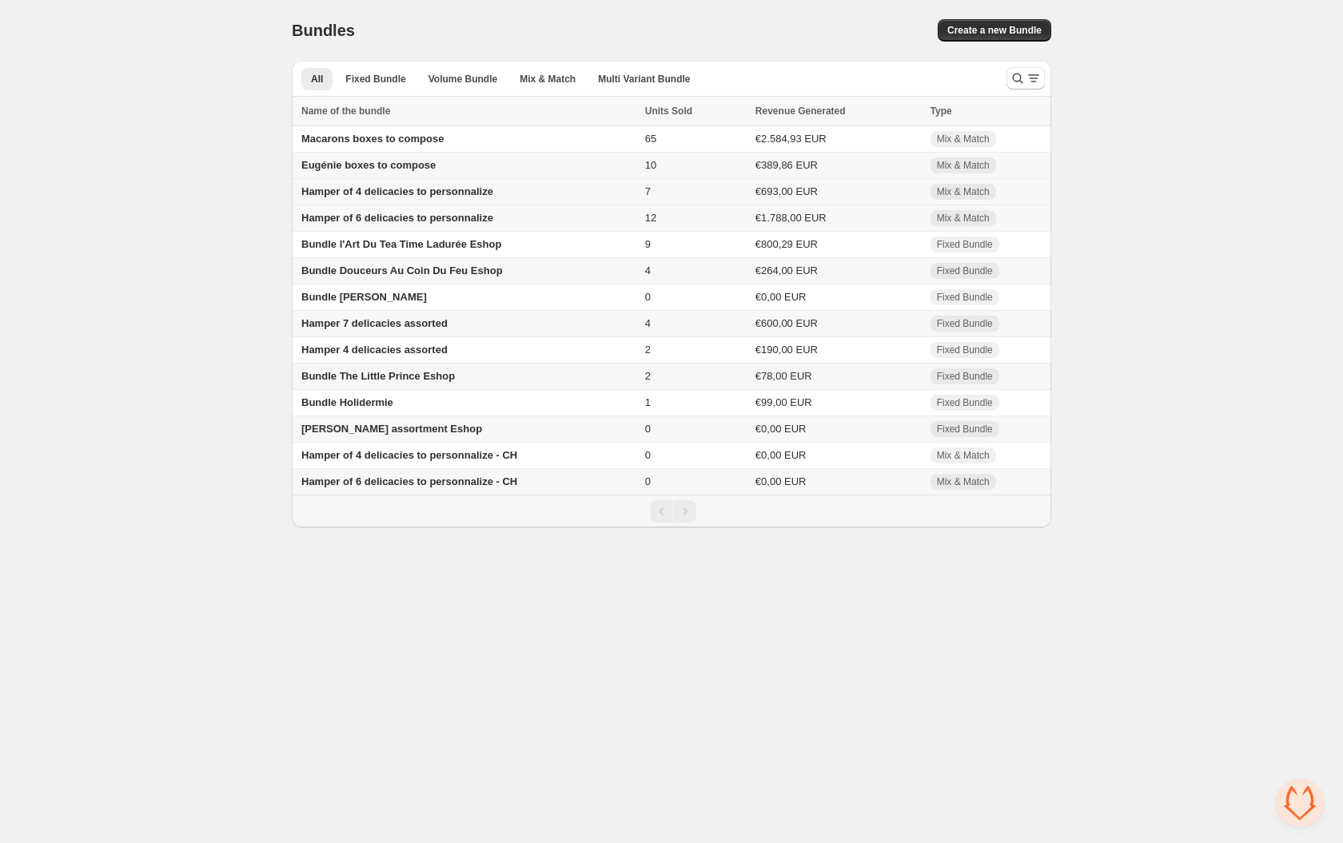
click at [424, 191] on span "Hamper of 4 delicacies to personnalize" at bounding box center [397, 191] width 192 height 12
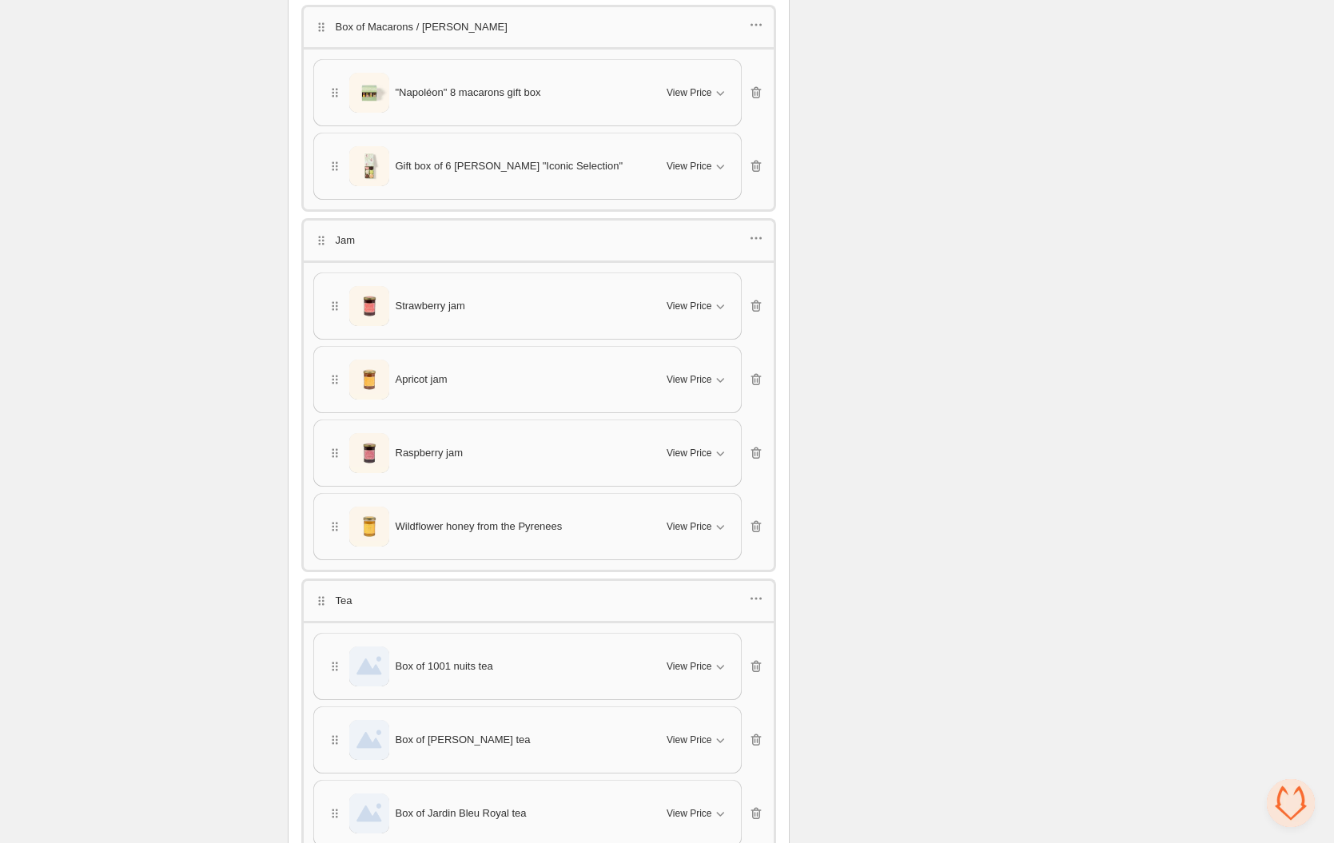
scroll to position [781, 0]
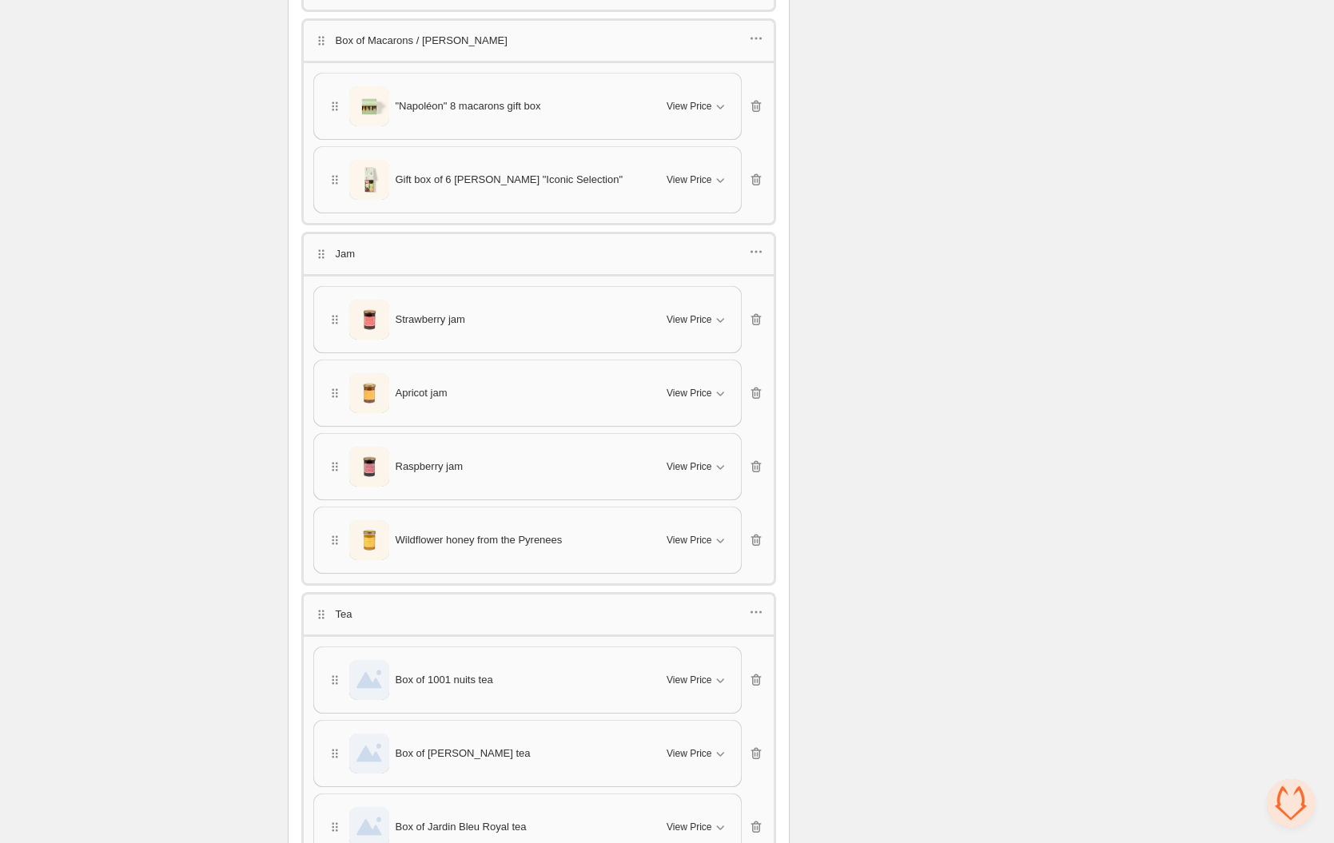
click at [756, 258] on div at bounding box center [756, 254] width 16 height 21
click at [756, 247] on icon "button" at bounding box center [756, 252] width 16 height 16
click at [736, 294] on button "Edit products" at bounding box center [752, 307] width 117 height 26
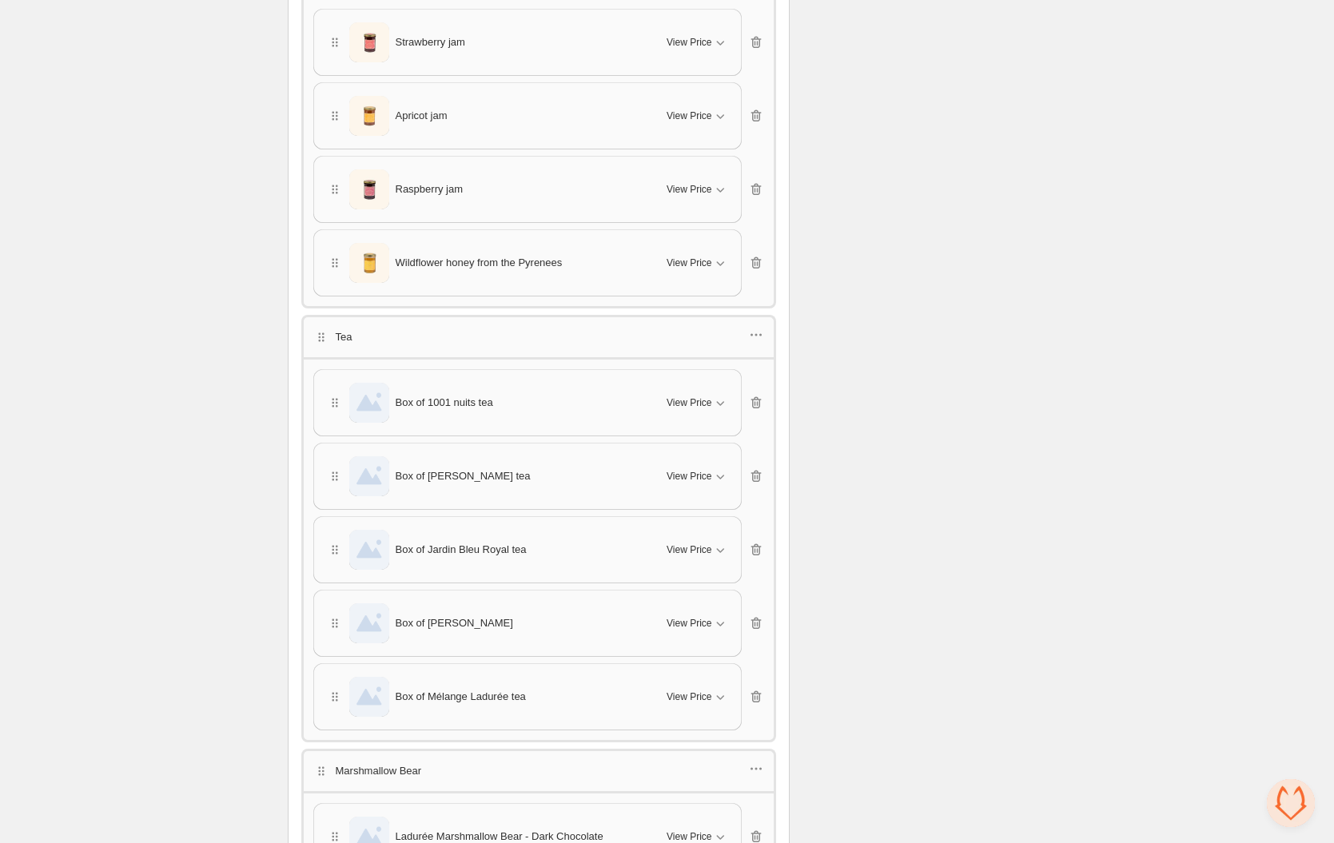
scroll to position [1168, 0]
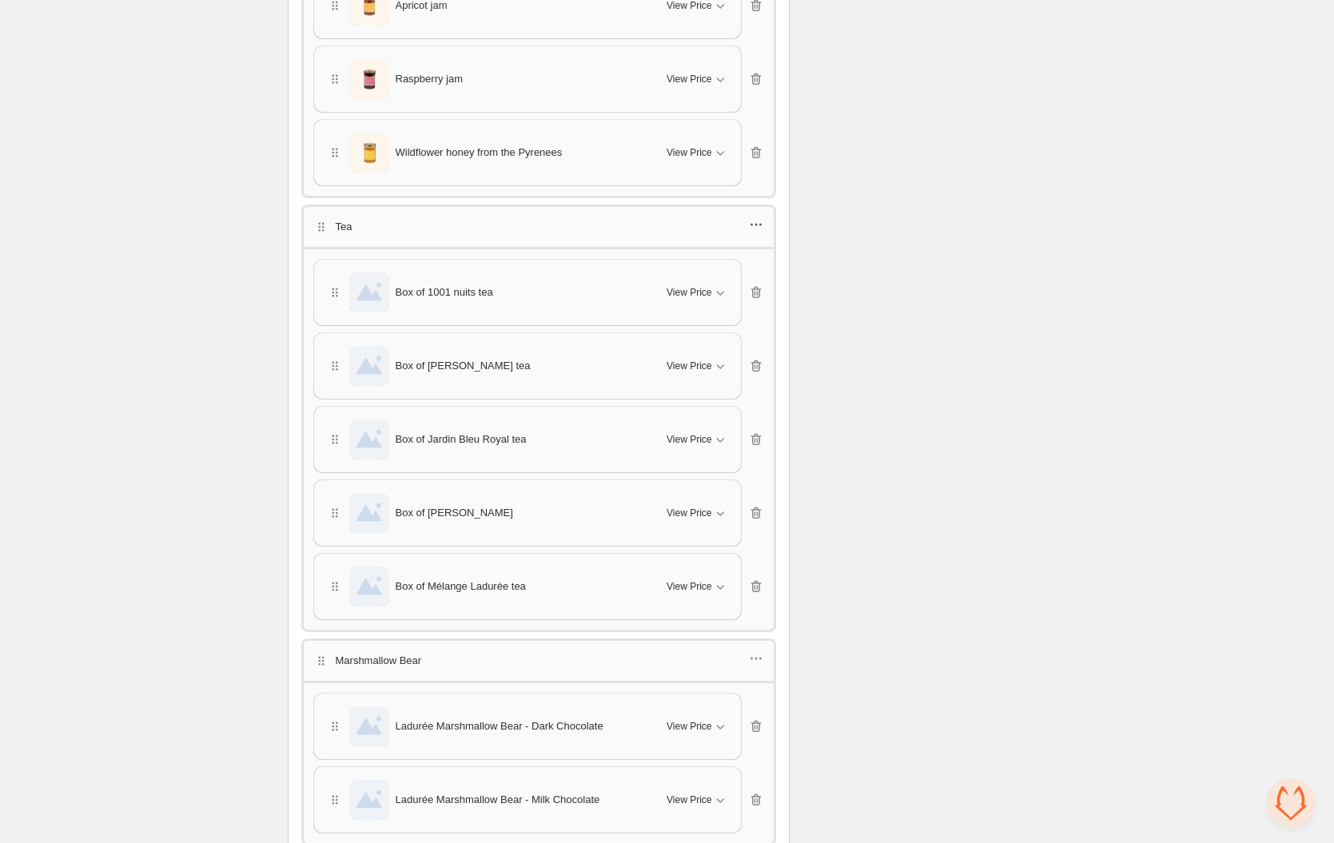
click at [758, 219] on icon "button" at bounding box center [756, 225] width 16 height 16
click at [772, 277] on span "Edit products" at bounding box center [763, 280] width 86 height 16
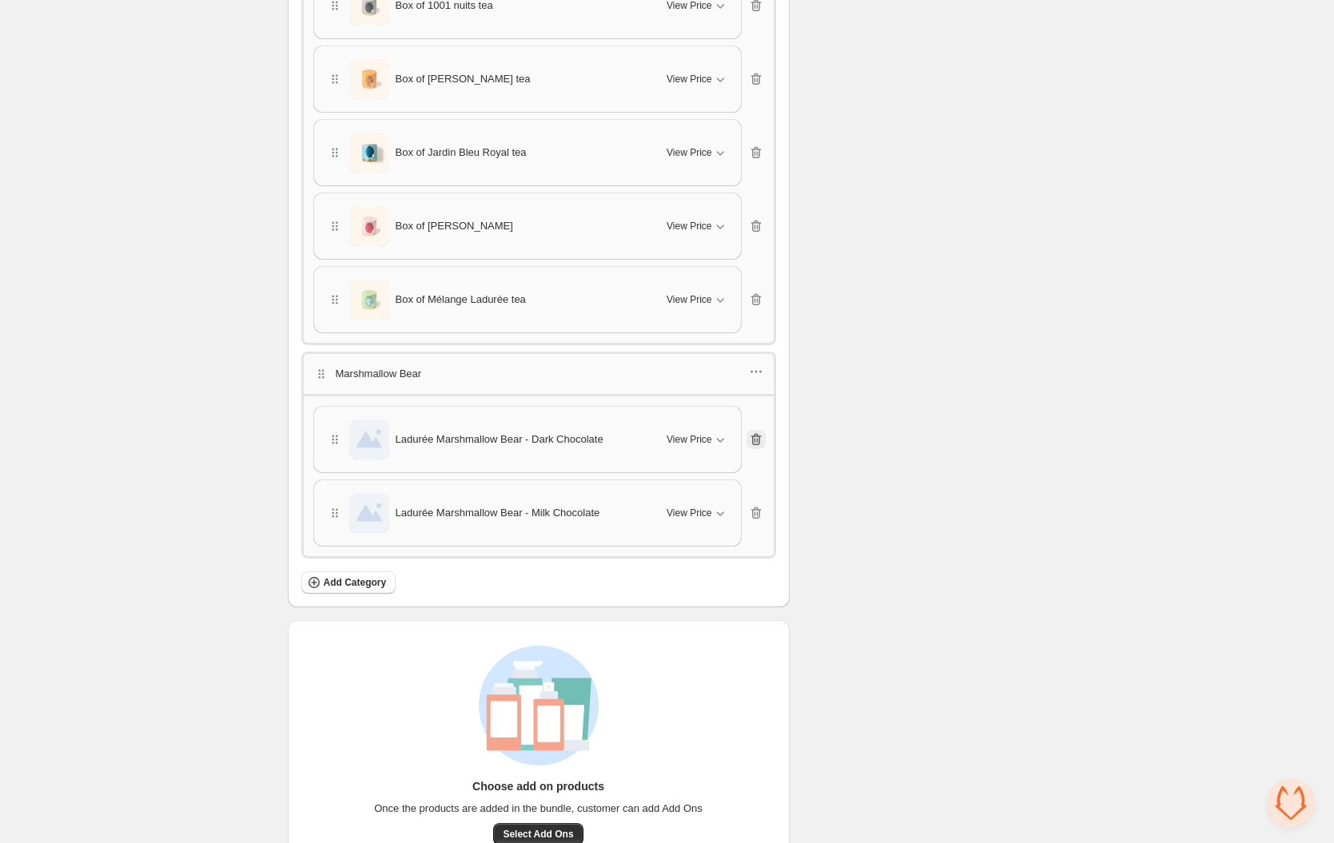
scroll to position [1460, 0]
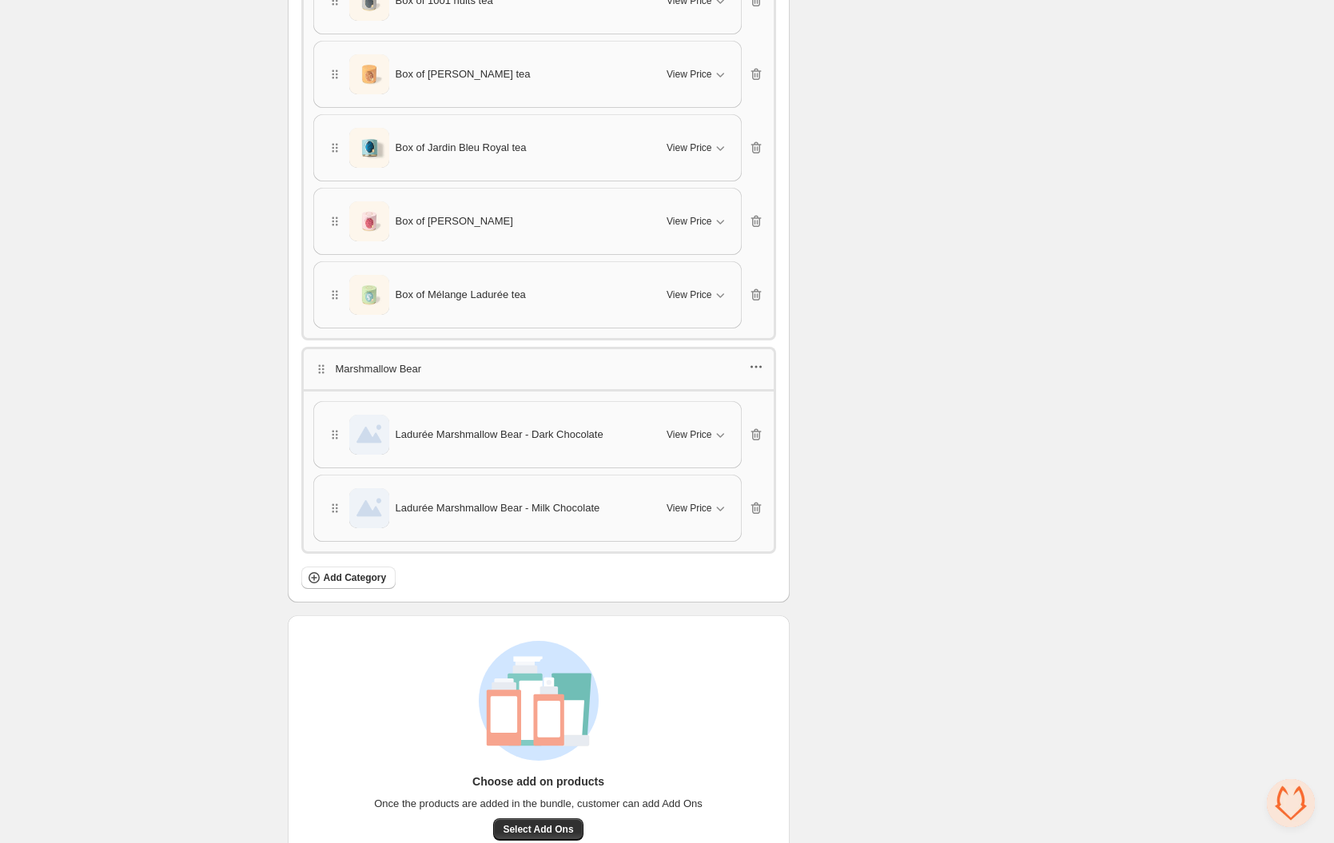
click at [754, 370] on icon "button" at bounding box center [756, 367] width 16 height 16
click at [728, 415] on span "Edit products" at bounding box center [763, 421] width 86 height 16
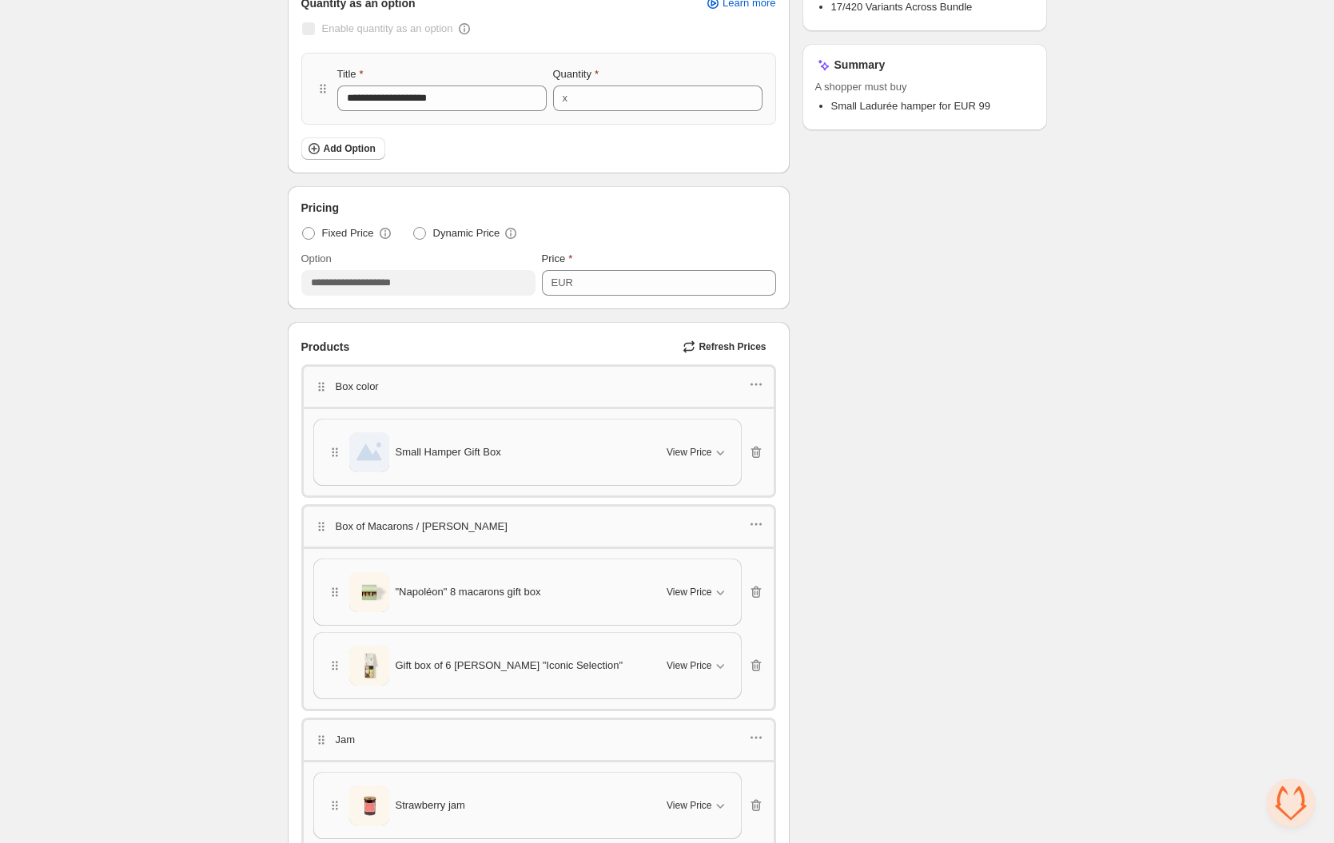
scroll to position [291, 0]
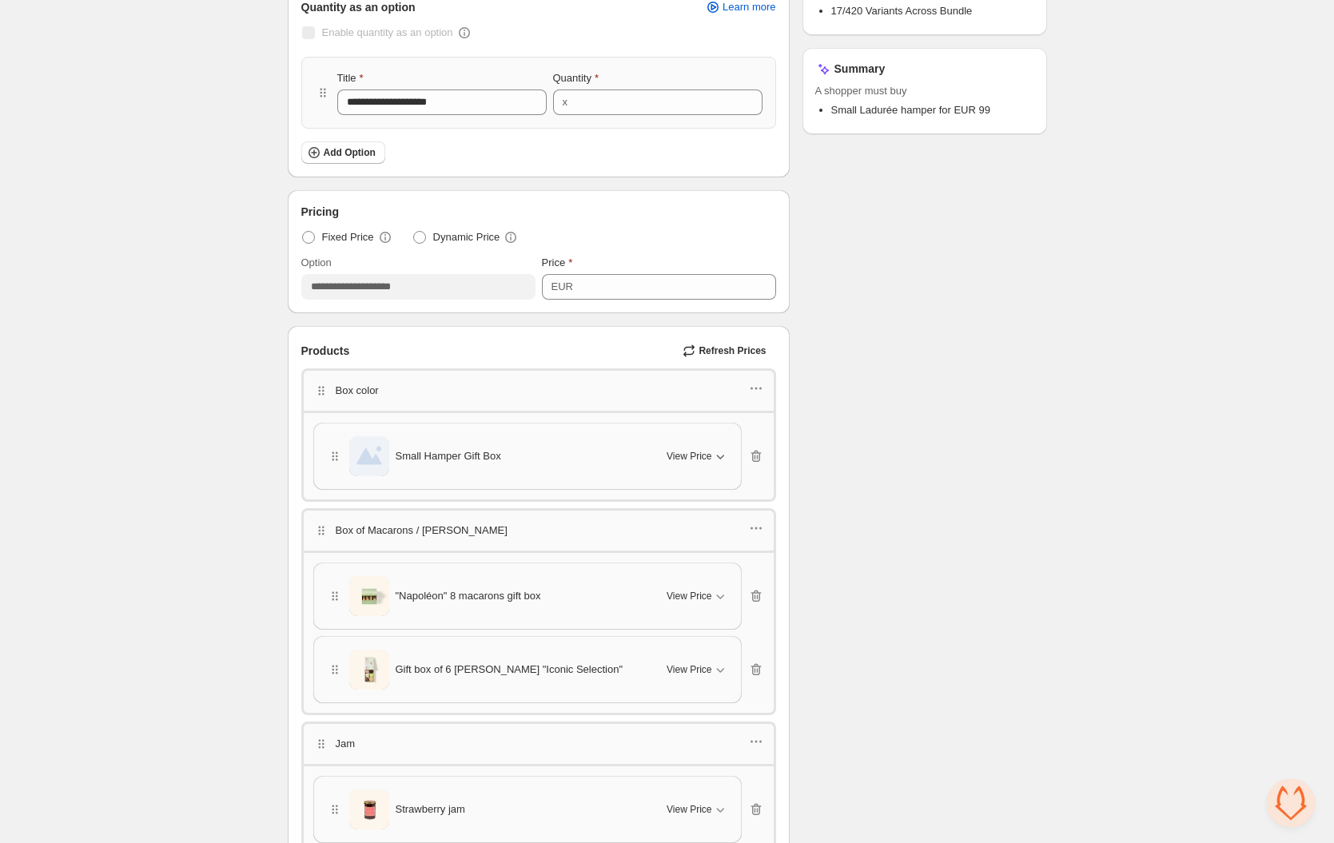
click at [702, 448] on div "View Price" at bounding box center [697, 456] width 61 height 16
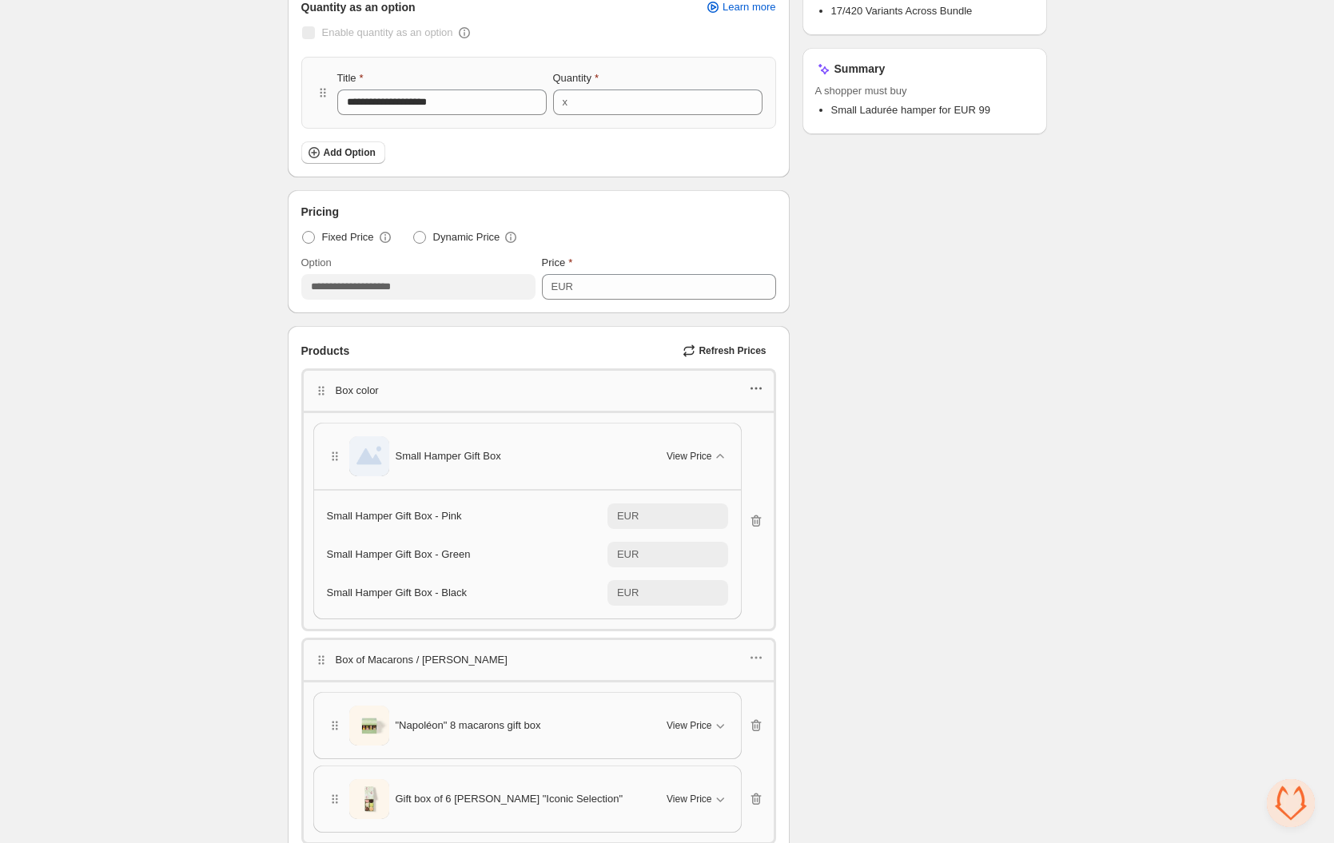
click at [762, 392] on icon "button" at bounding box center [756, 388] width 16 height 16
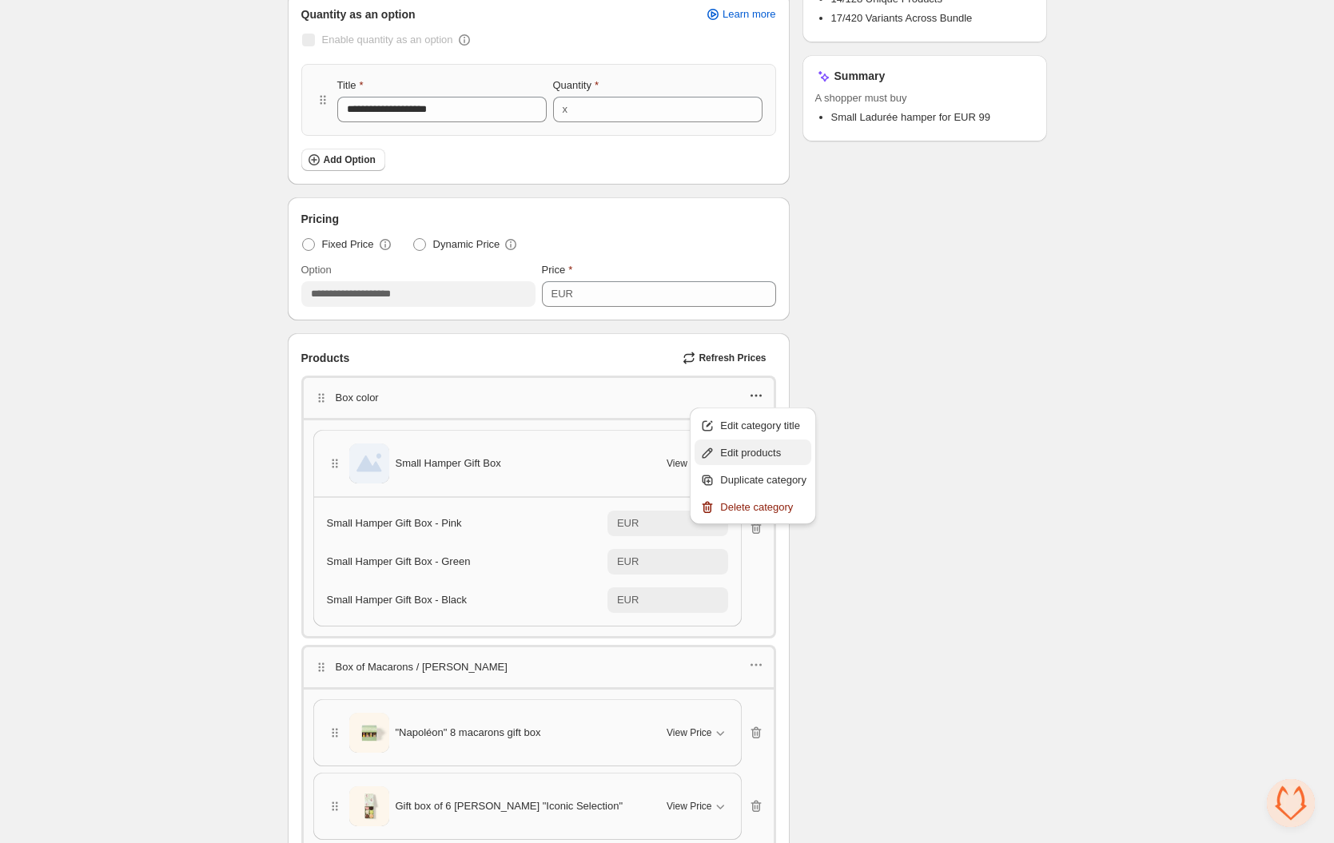
click at [744, 449] on span "Edit products" at bounding box center [763, 453] width 86 height 16
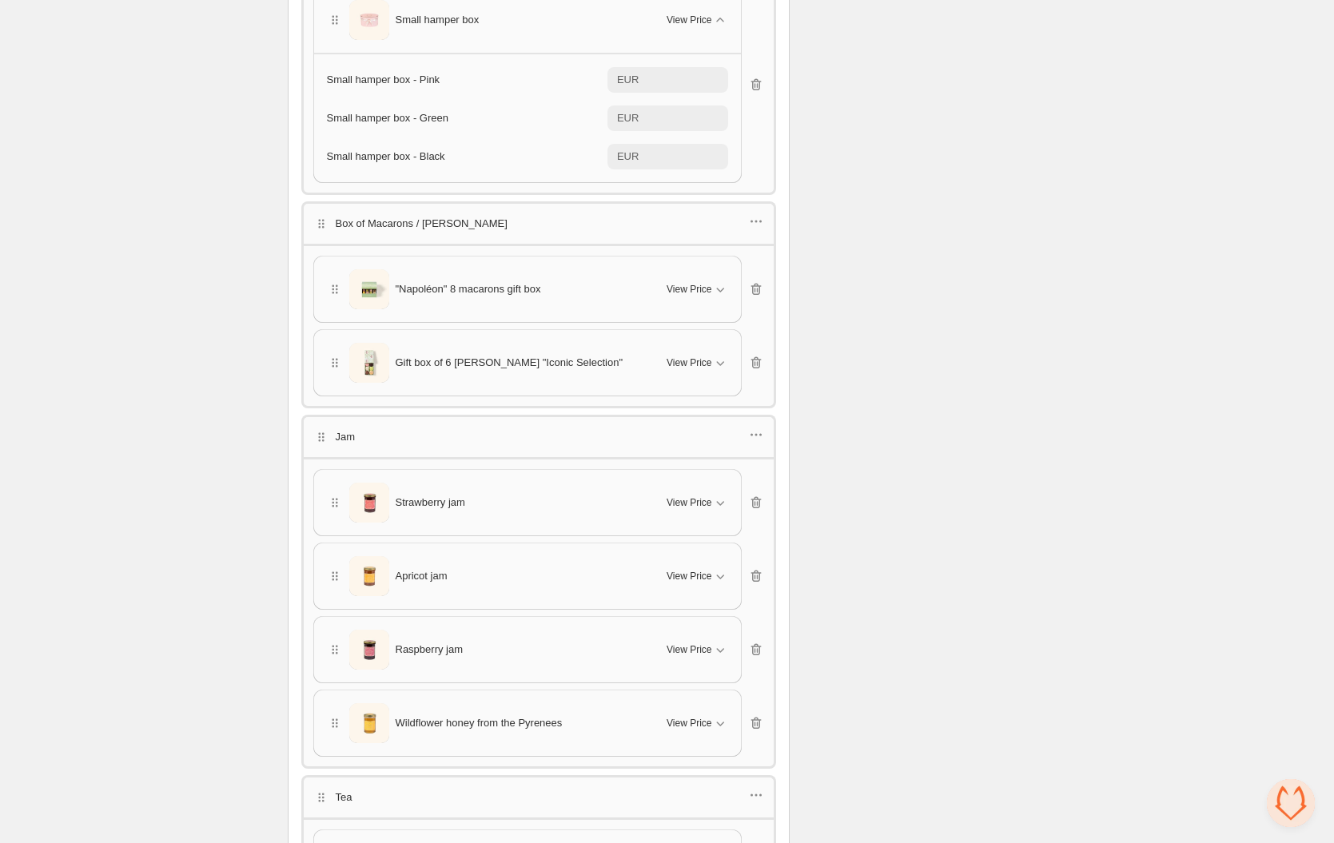
scroll to position [982, 0]
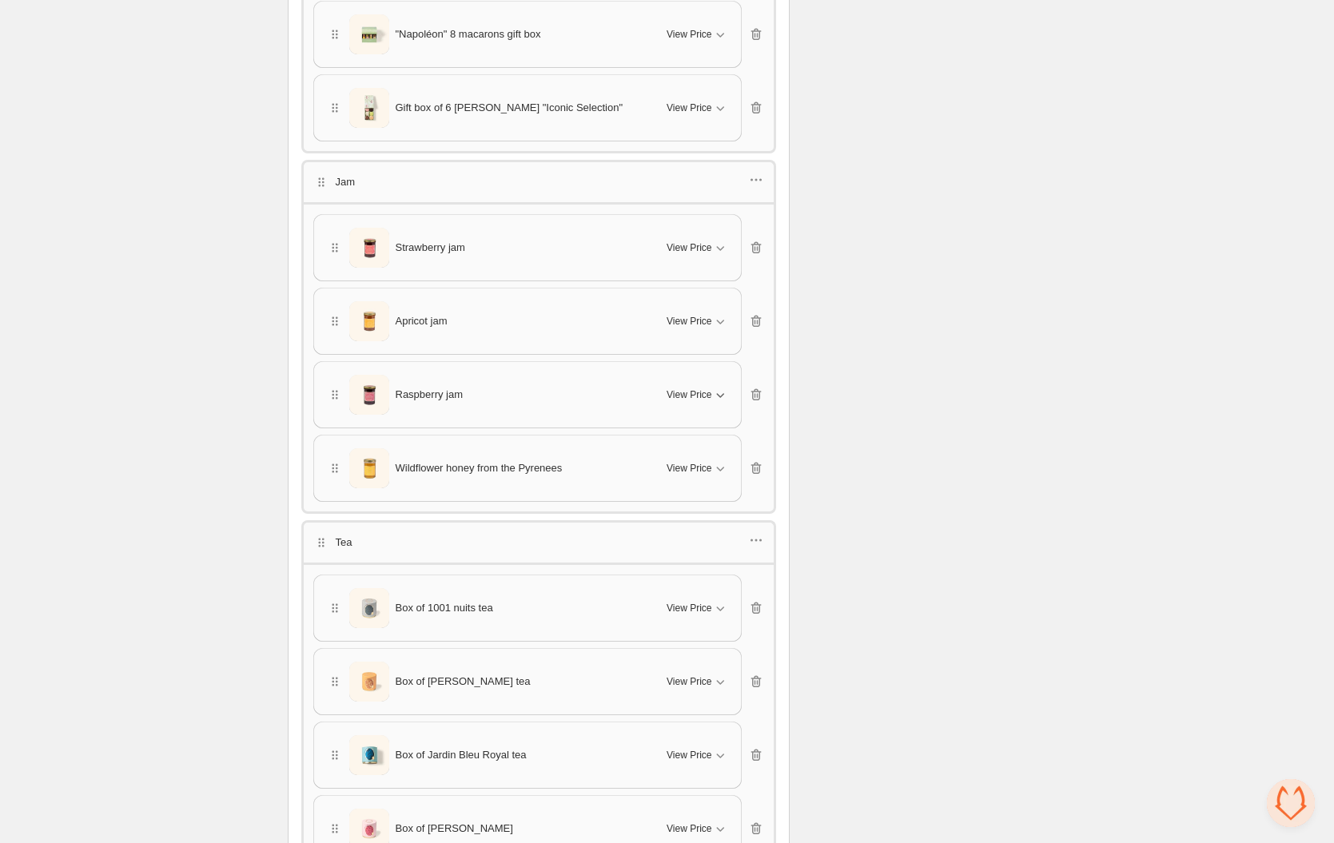
click at [718, 392] on icon "button" at bounding box center [720, 395] width 16 height 16
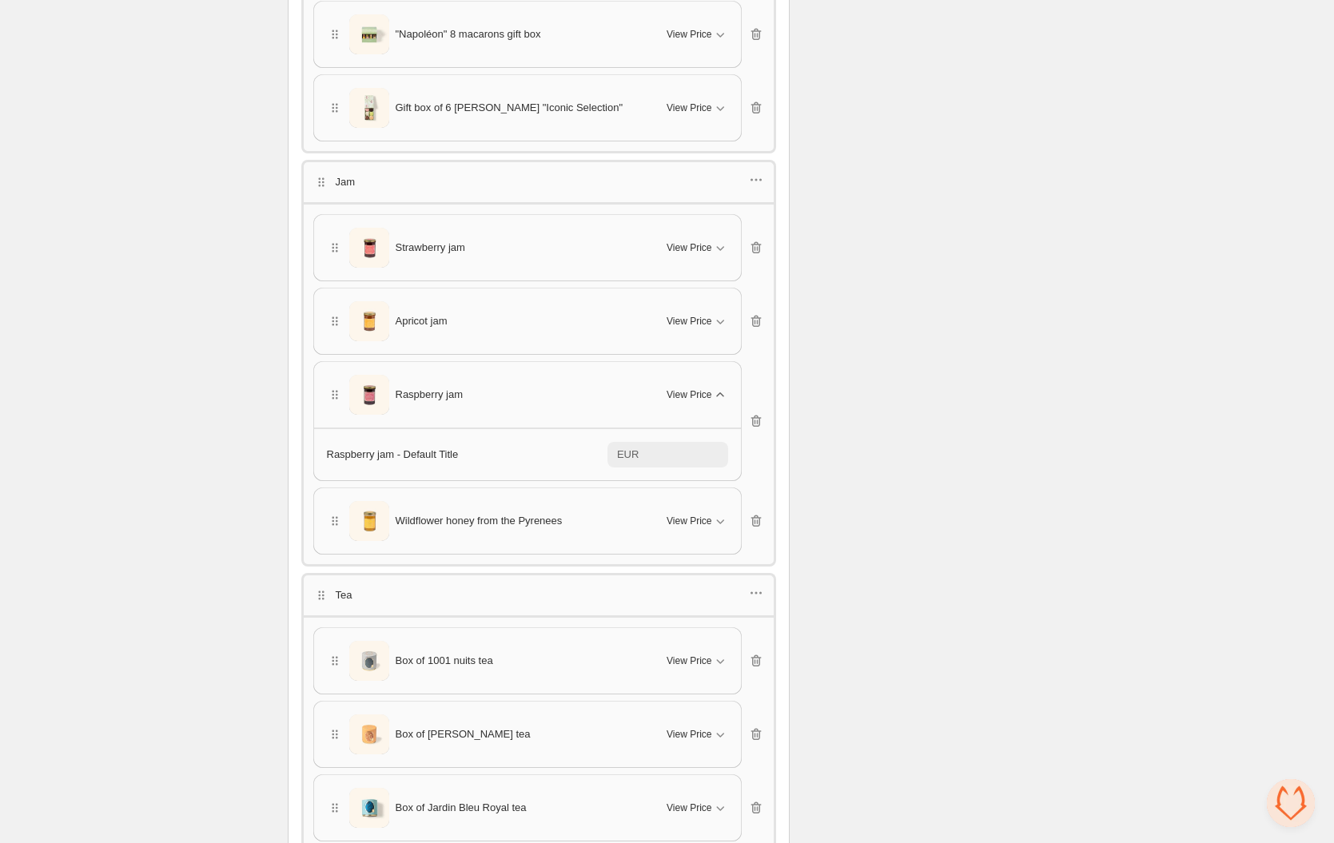
click at [718, 392] on icon "button" at bounding box center [719, 394] width 7 height 4
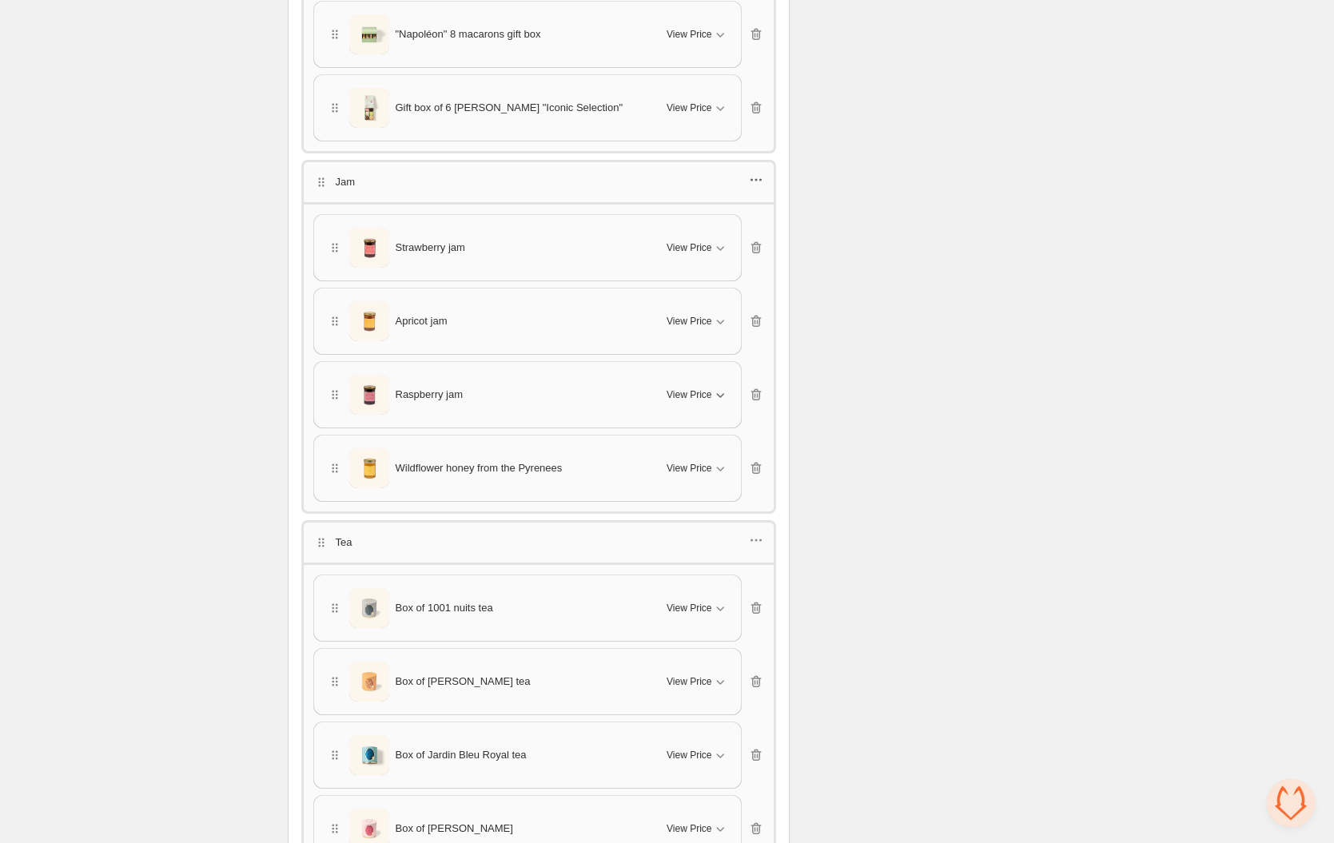
click at [754, 182] on icon "button" at bounding box center [756, 180] width 16 height 16
click at [752, 237] on span "Edit products" at bounding box center [763, 236] width 86 height 16
click at [869, 248] on div "Checklist Status Success Active To change the bundle's status, please do so on …" at bounding box center [924, 286] width 245 height 2376
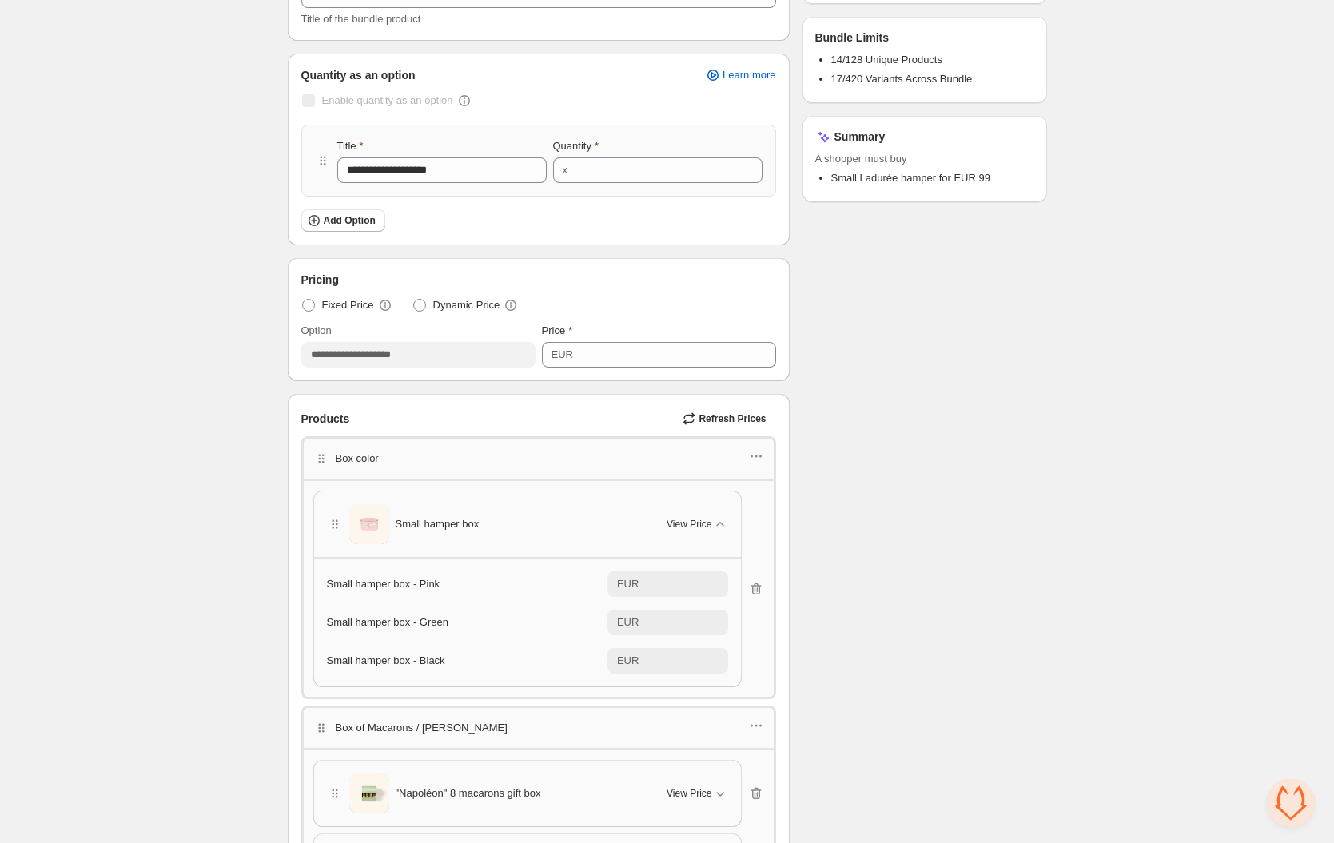
scroll to position [0, 0]
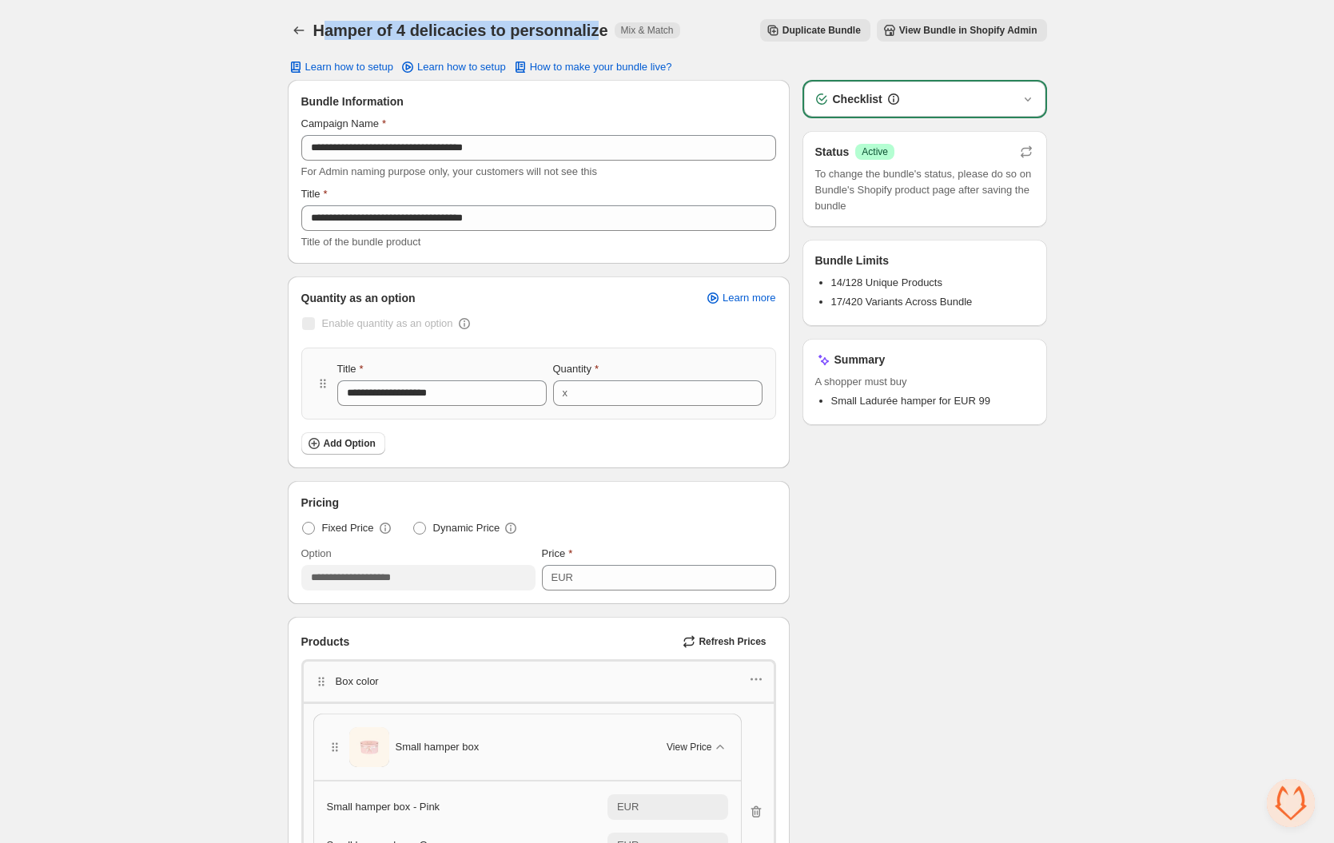
drag, startPoint x: 319, startPoint y: 35, endPoint x: 596, endPoint y: 35, distance: 277.3
click at [596, 35] on h1 "Hamper of 4 delicacies to personnalize" at bounding box center [460, 30] width 295 height 19
click at [670, 2] on div "Hamper of 4 delicacies to personnalize. This page is ready Hamper of 4 delicaci…" at bounding box center [667, 30] width 759 height 61
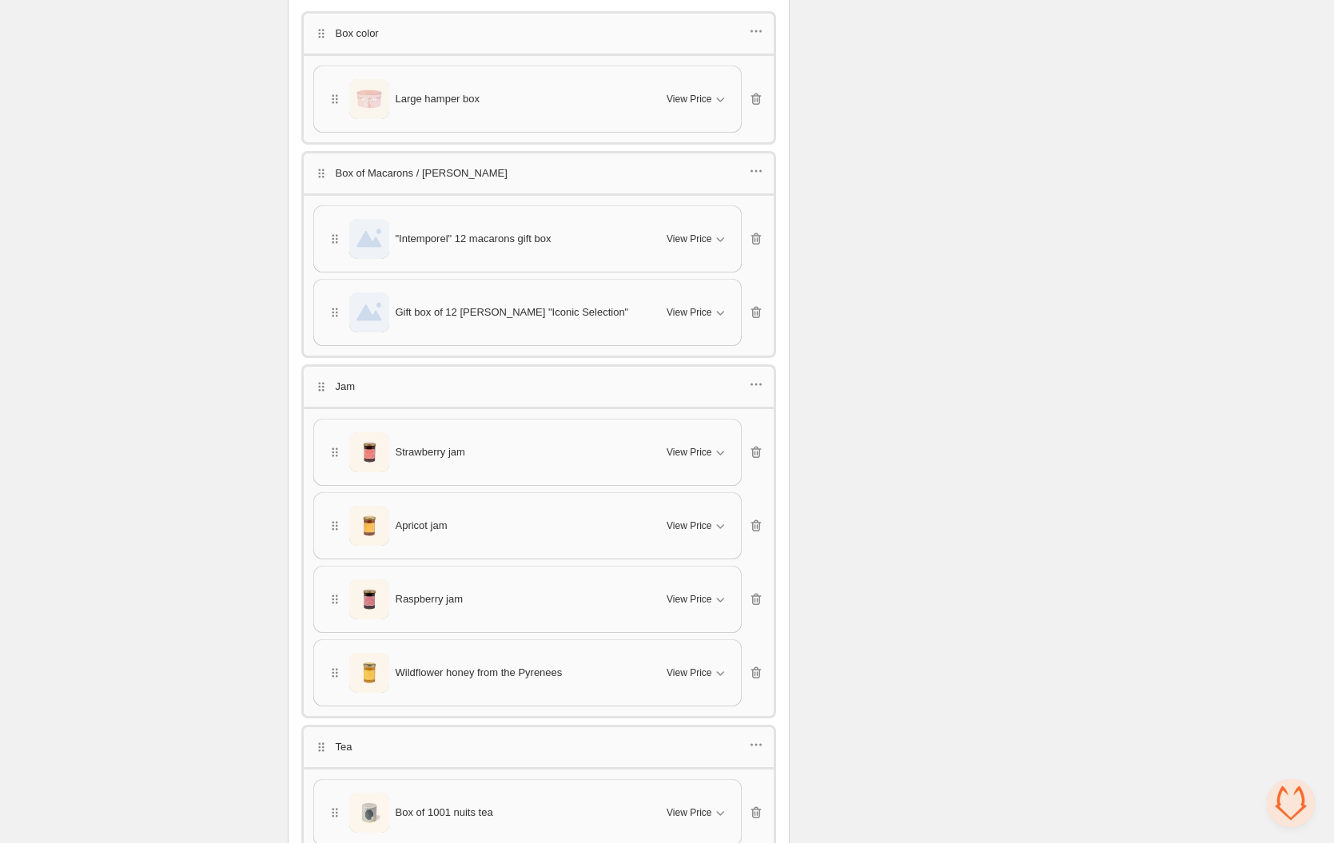
scroll to position [652, 0]
click at [716, 243] on button "View Price" at bounding box center [697, 235] width 80 height 26
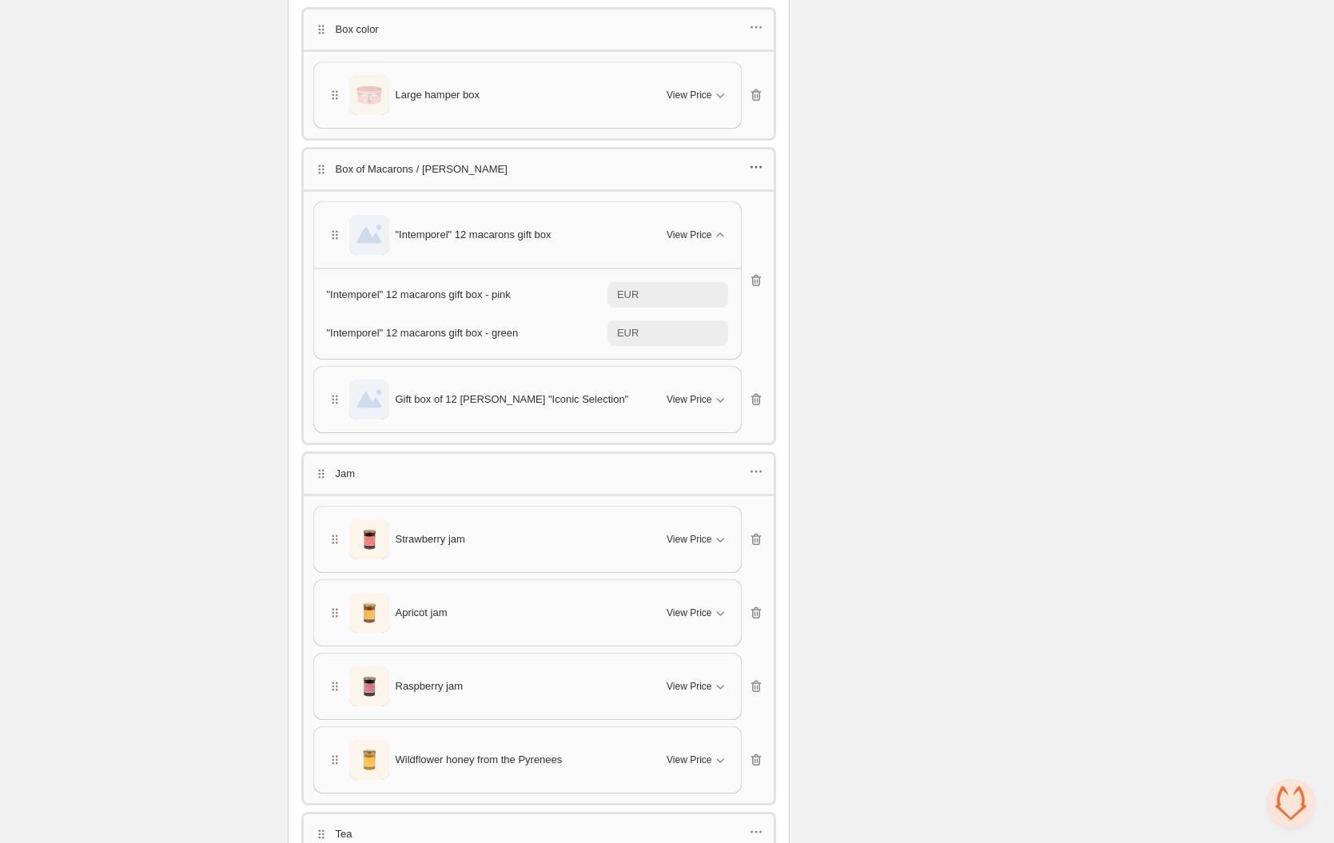
click at [756, 168] on icon "button" at bounding box center [756, 167] width 16 height 16
click at [747, 222] on span "Edit products" at bounding box center [763, 224] width 86 height 16
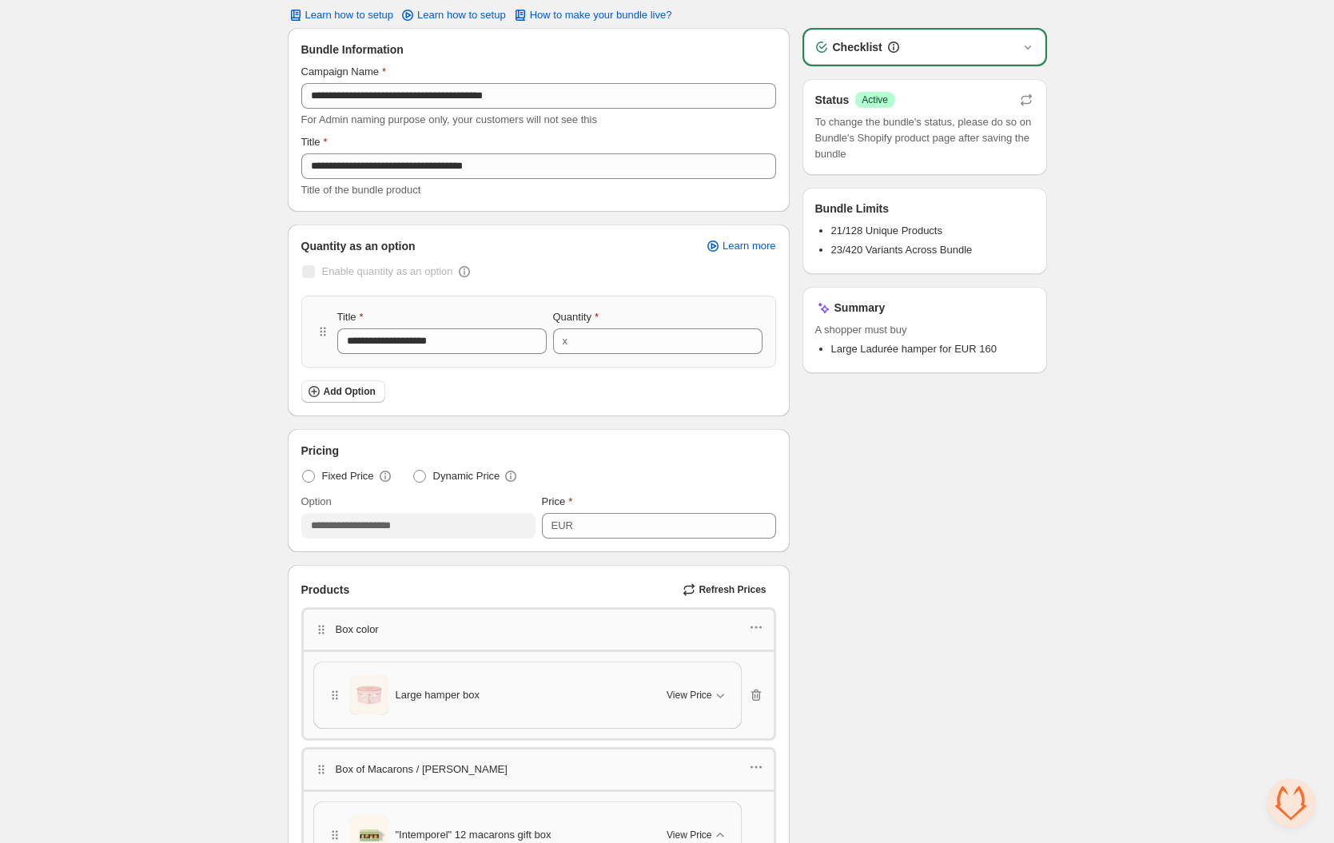
scroll to position [0, 0]
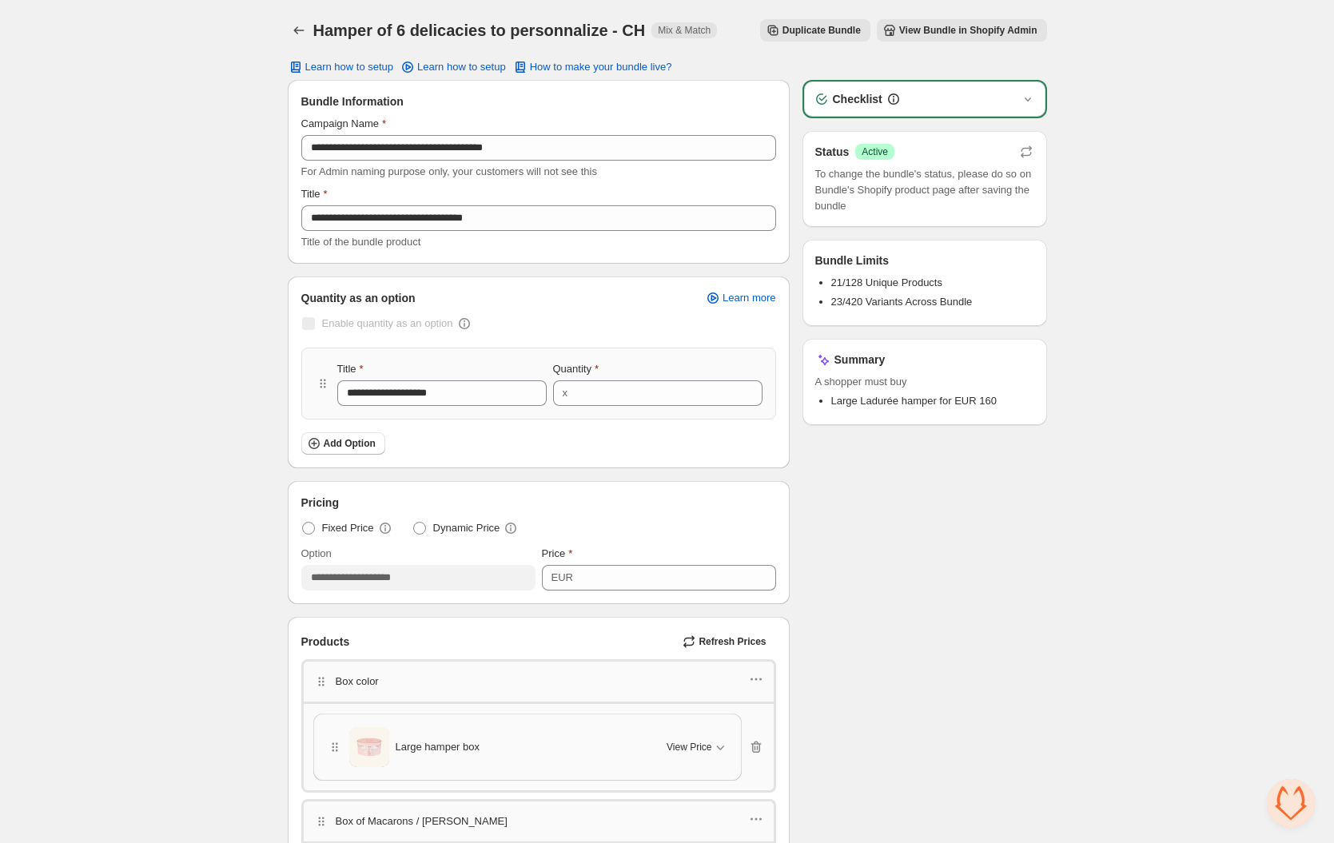
click at [1006, 94] on div "Checklist" at bounding box center [925, 99] width 222 height 16
click at [1029, 99] on icon "button" at bounding box center [1027, 99] width 6 height 4
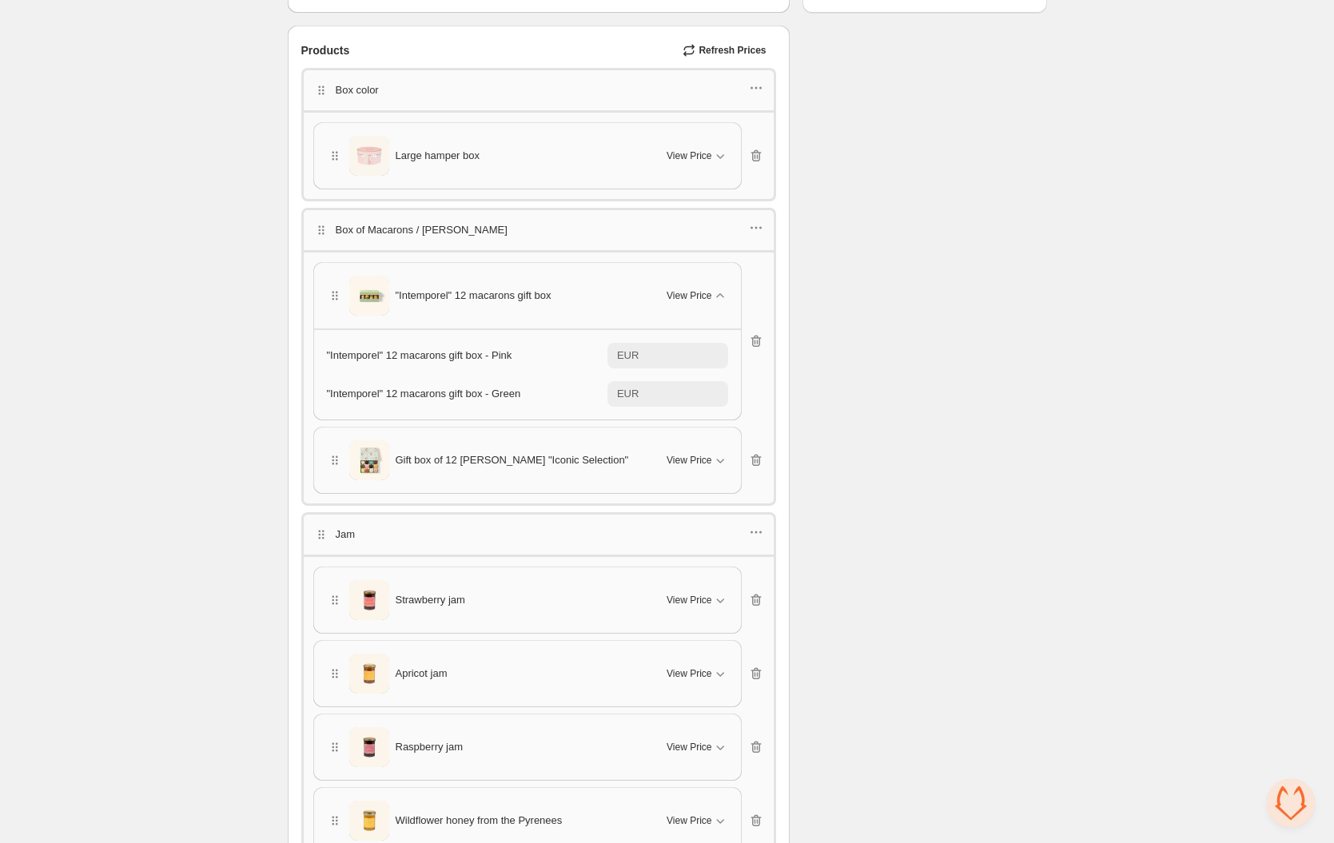
scroll to position [603, 0]
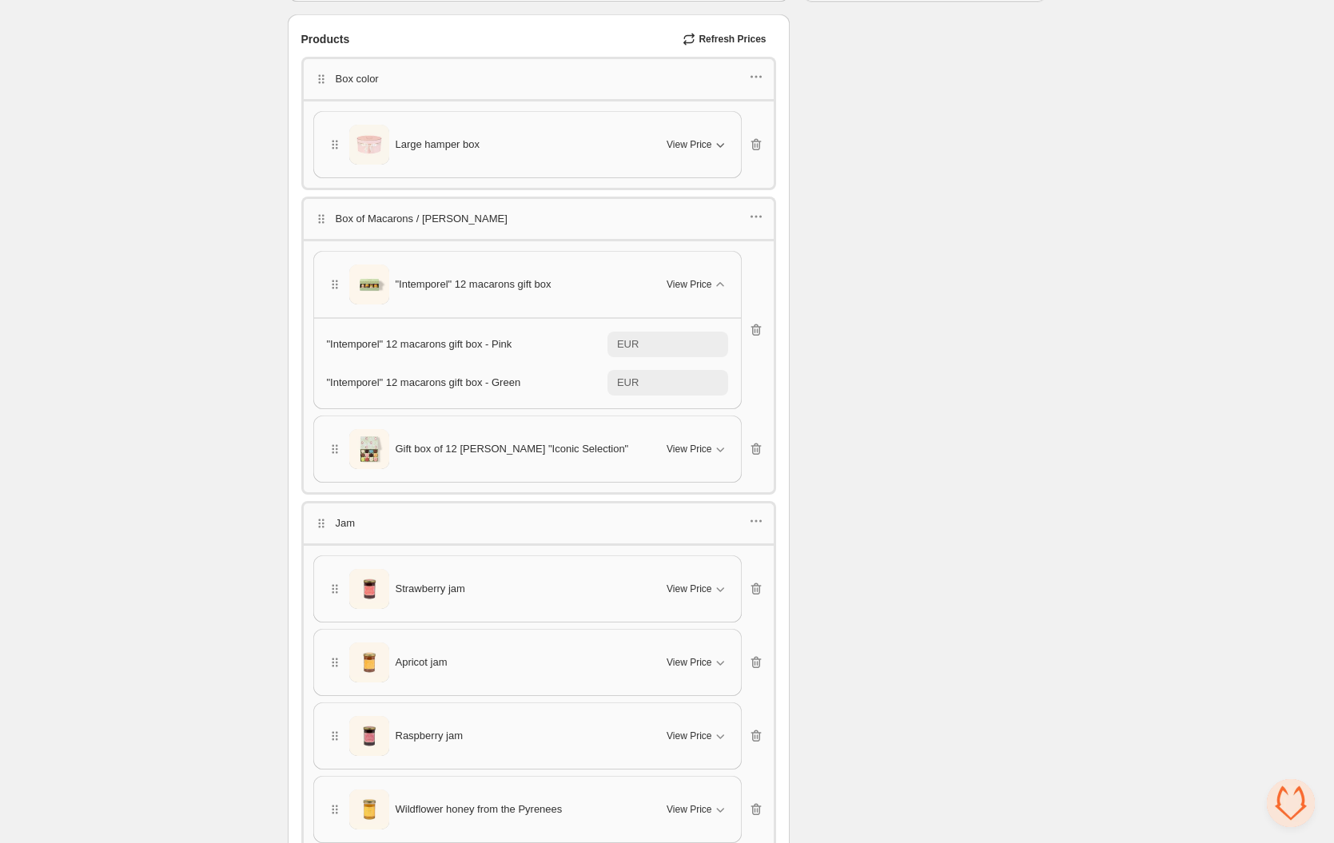
click at [696, 137] on div "View Price" at bounding box center [697, 145] width 61 height 16
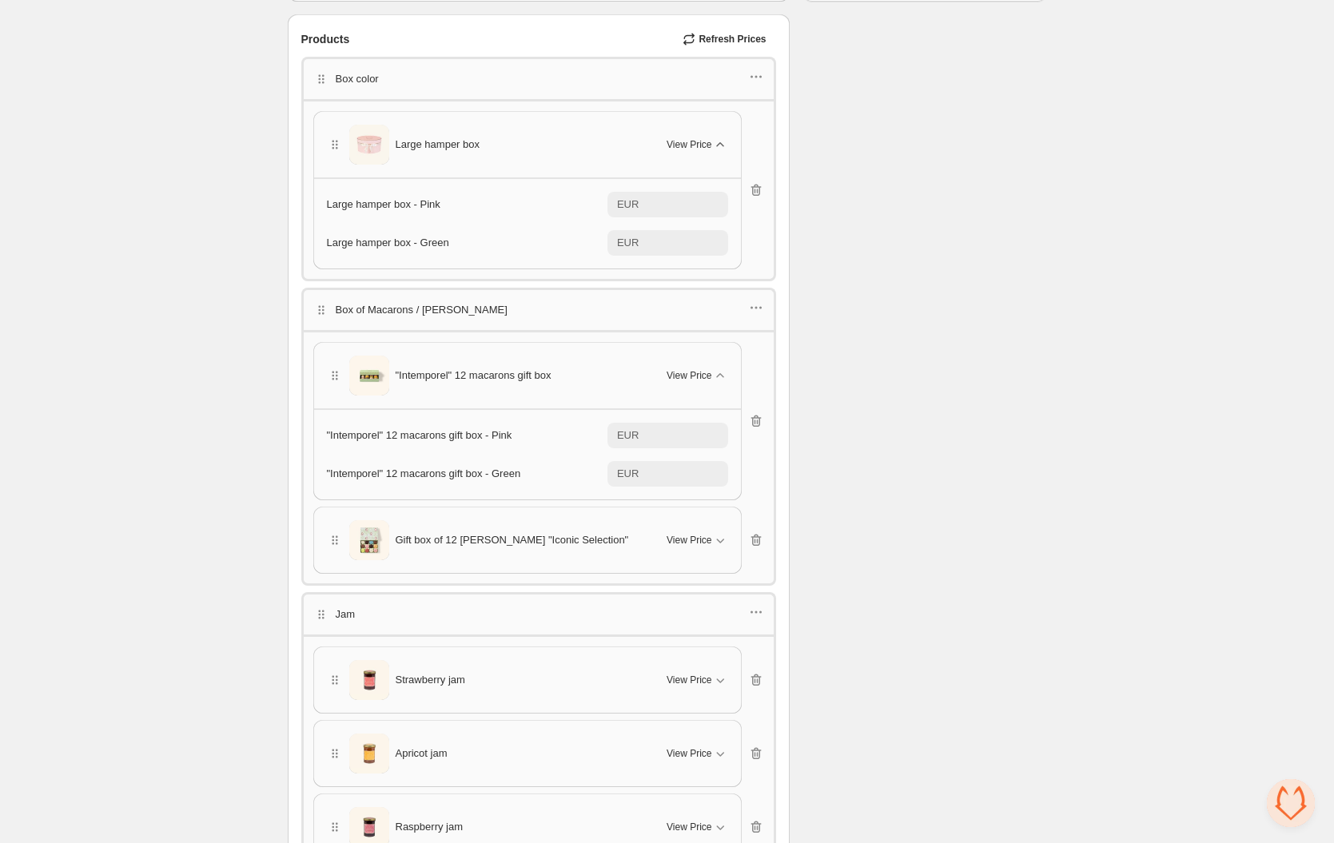
click at [696, 137] on div "View Price" at bounding box center [697, 145] width 61 height 16
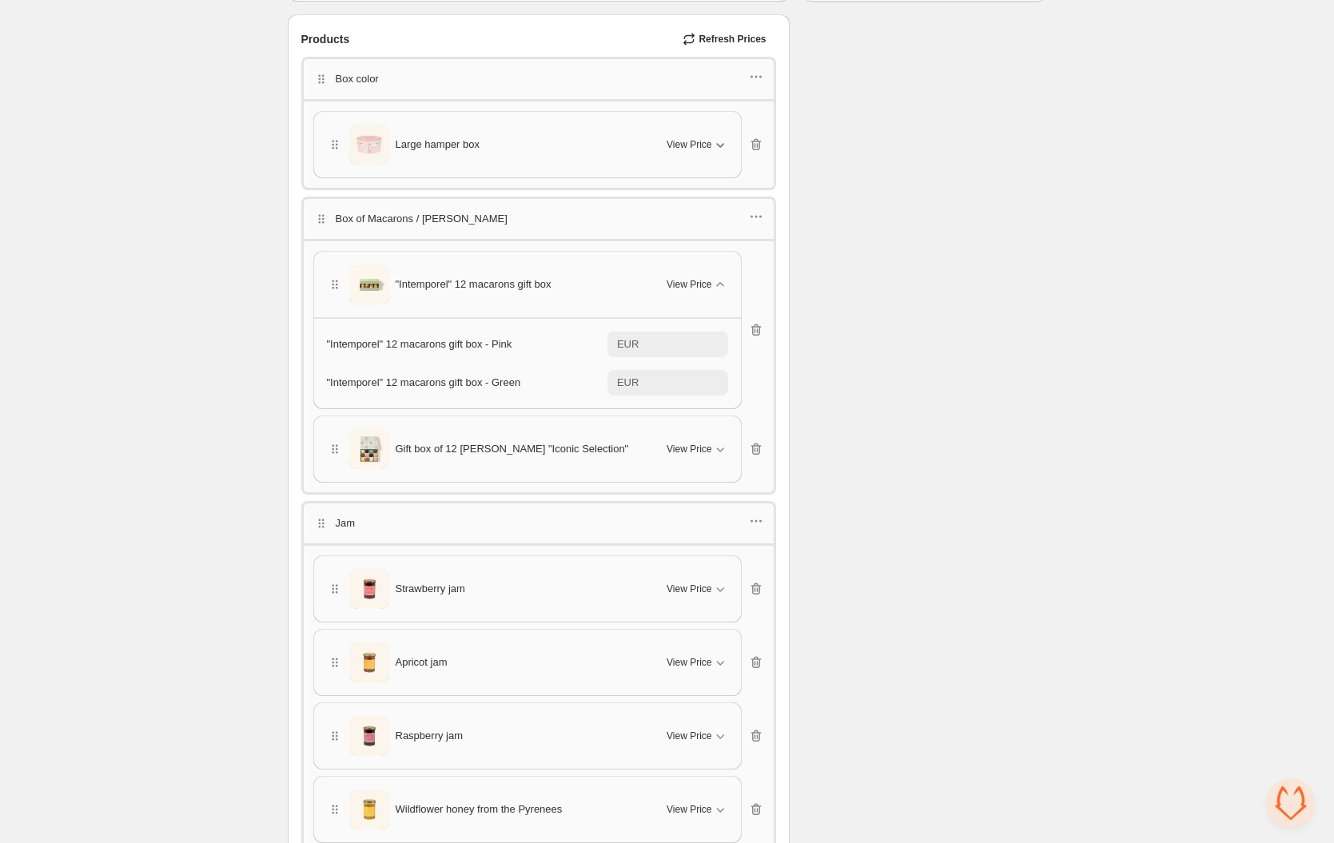
click at [696, 137] on div "View Price" at bounding box center [697, 145] width 61 height 16
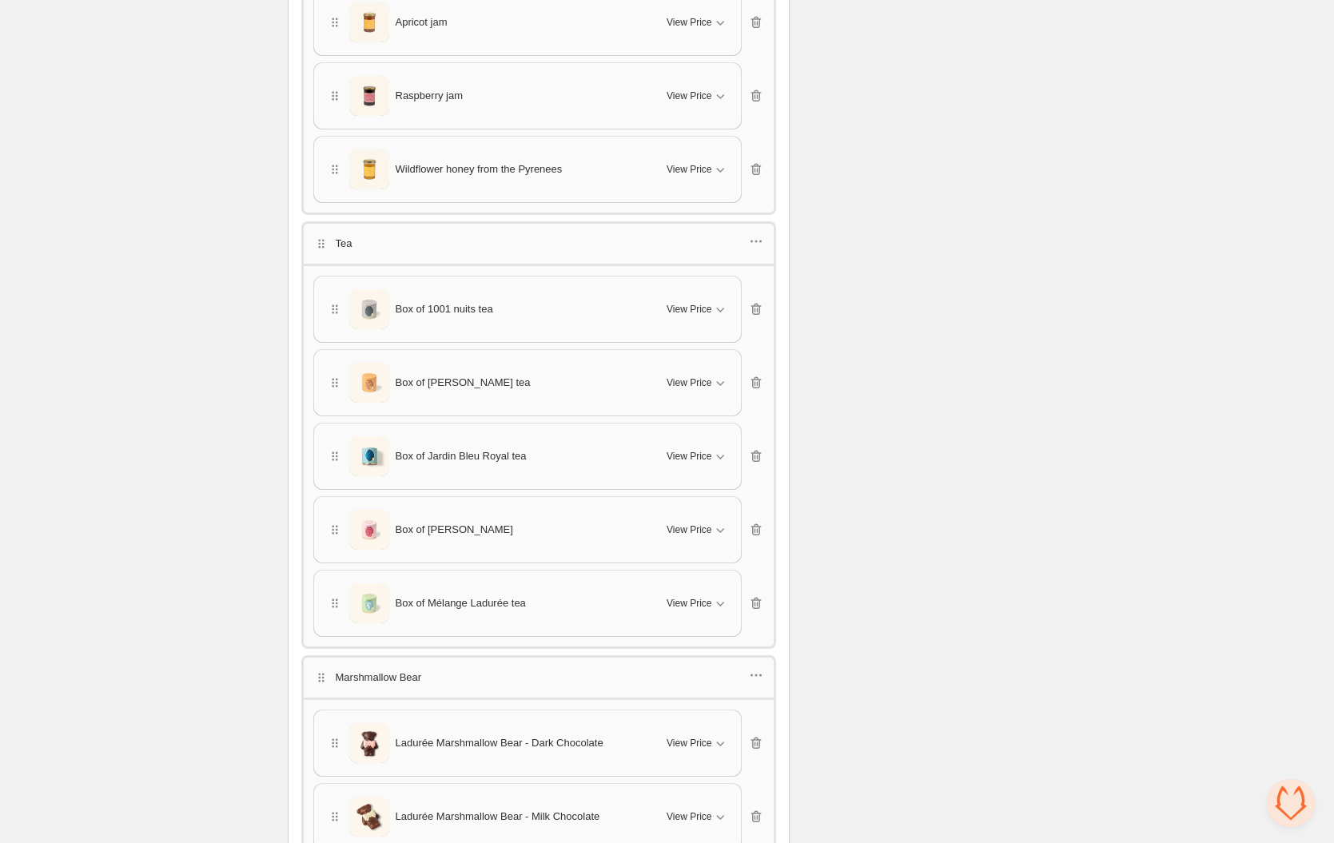
scroll to position [1336, 0]
click at [729, 515] on button "View Price" at bounding box center [697, 528] width 80 height 26
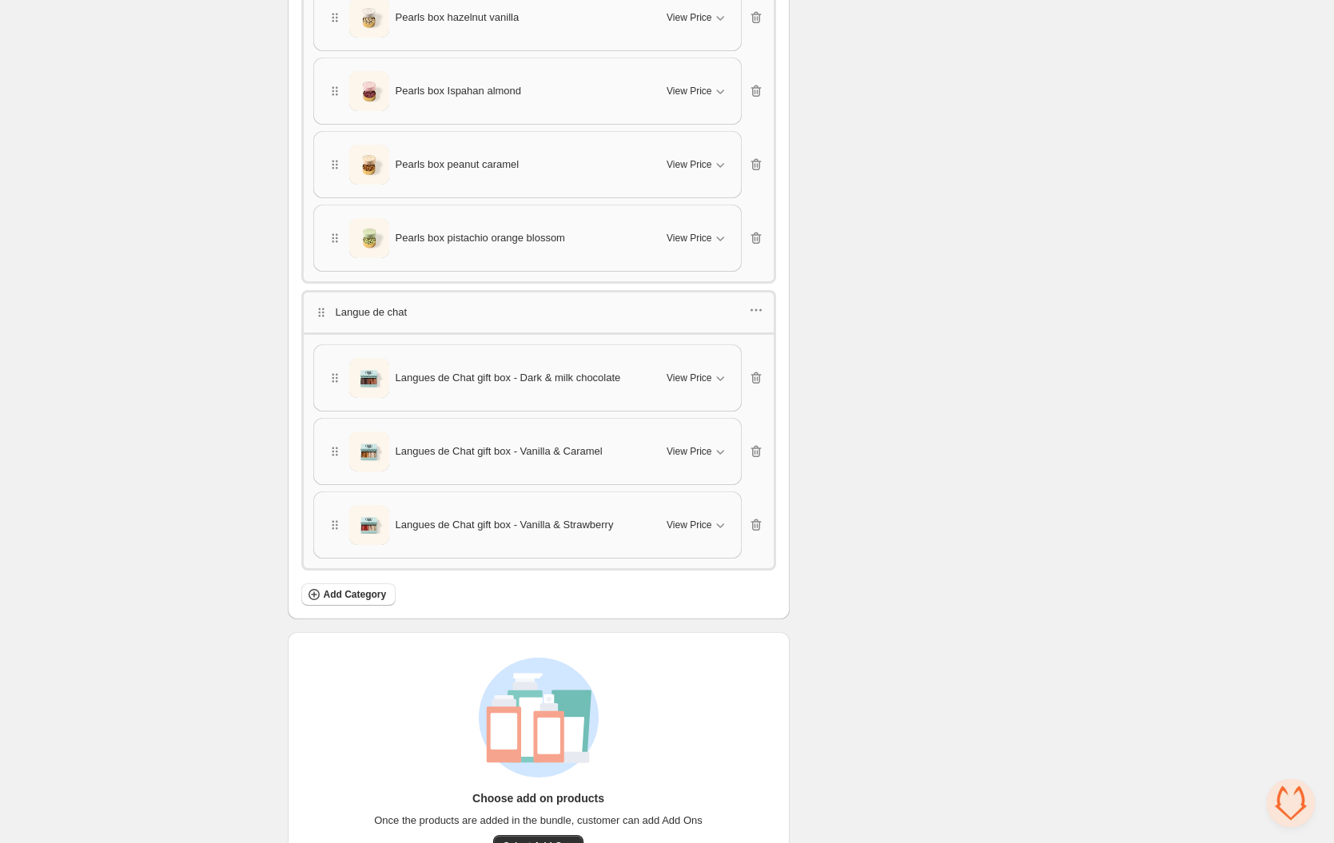
scroll to position [2365, 0]
